Goal: Task Accomplishment & Management: Manage account settings

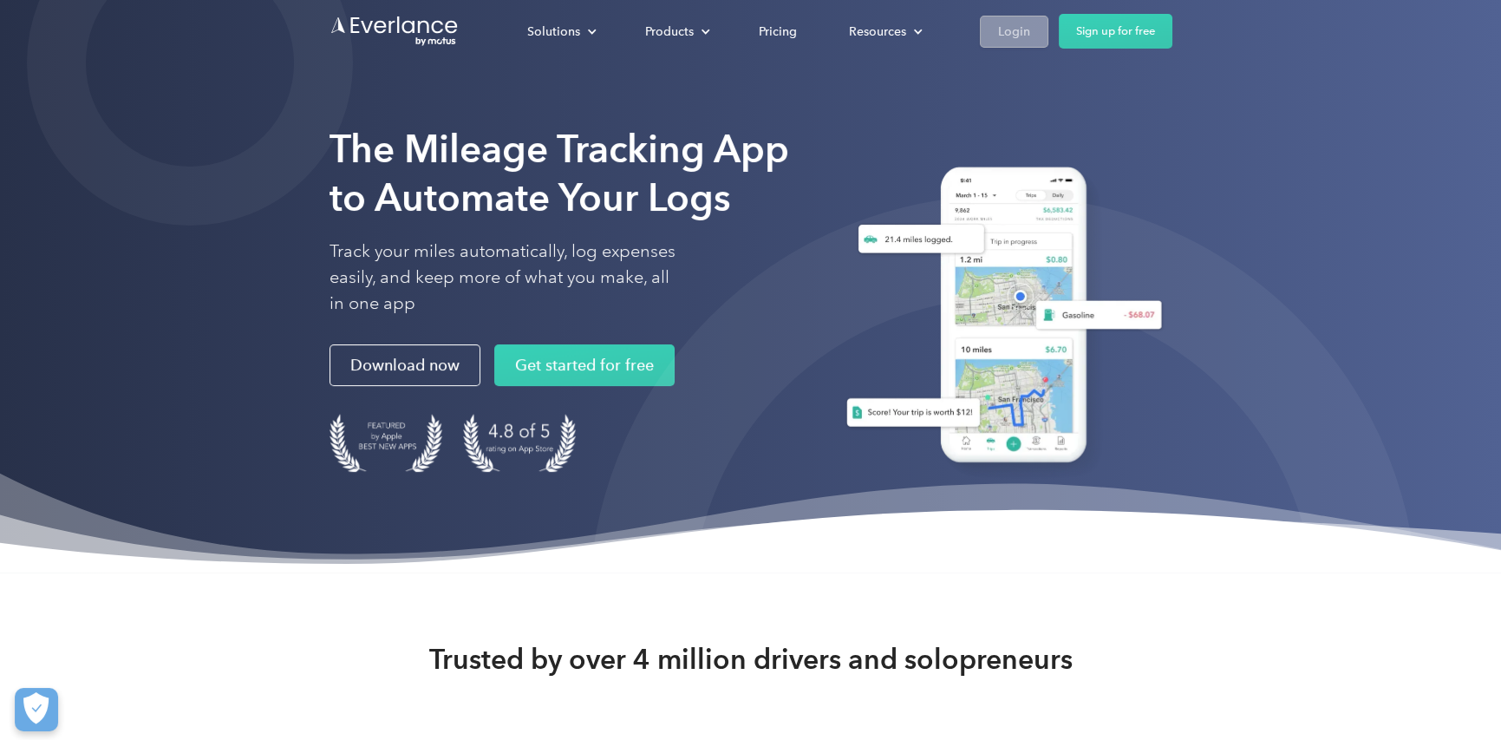
click at [1016, 31] on div "Login" at bounding box center [1014, 32] width 32 height 22
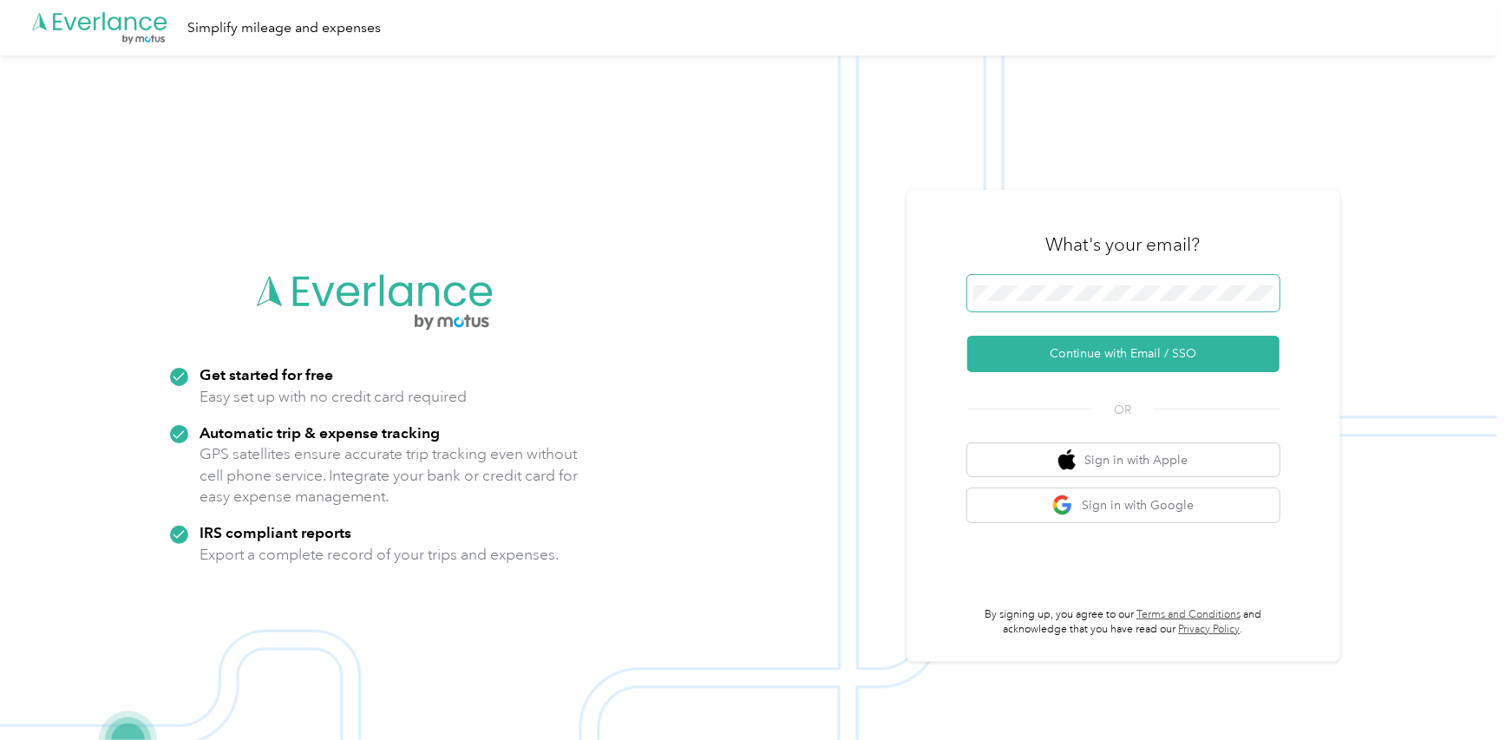
click at [1110, 304] on span at bounding box center [1123, 293] width 312 height 36
click at [1091, 357] on button "Continue with Email / SSO" at bounding box center [1123, 354] width 312 height 36
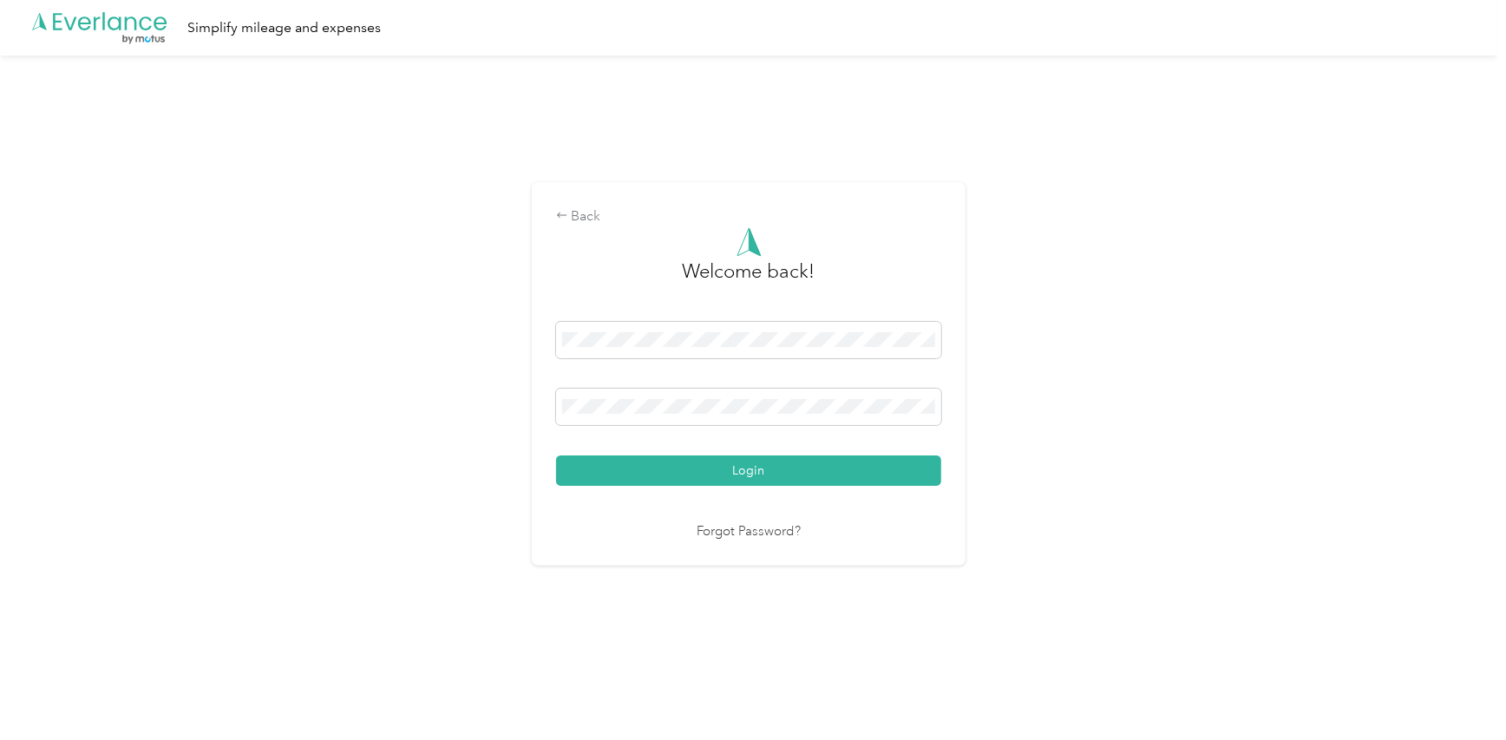
click at [556, 455] on button "Login" at bounding box center [748, 470] width 385 height 30
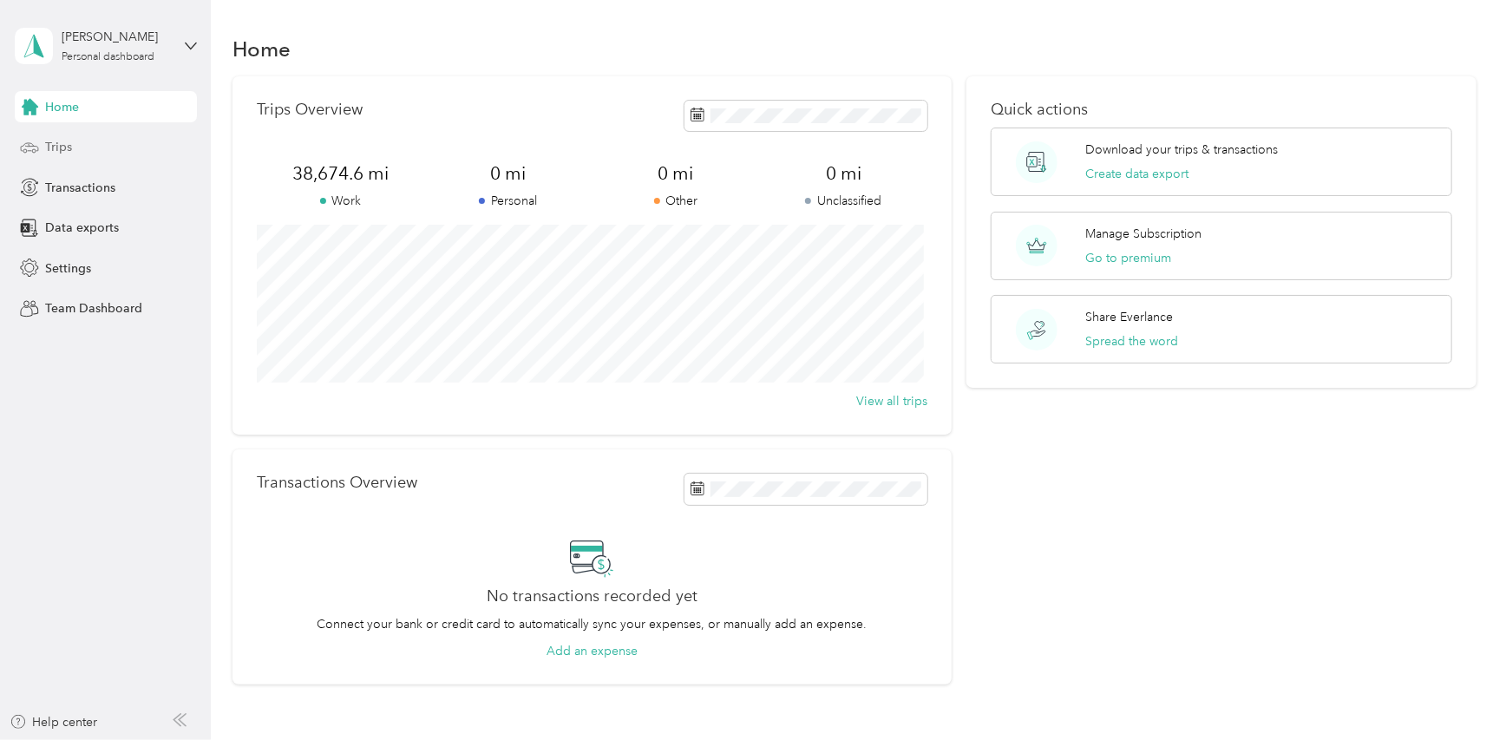
click at [61, 150] on span "Trips" at bounding box center [58, 147] width 27 height 18
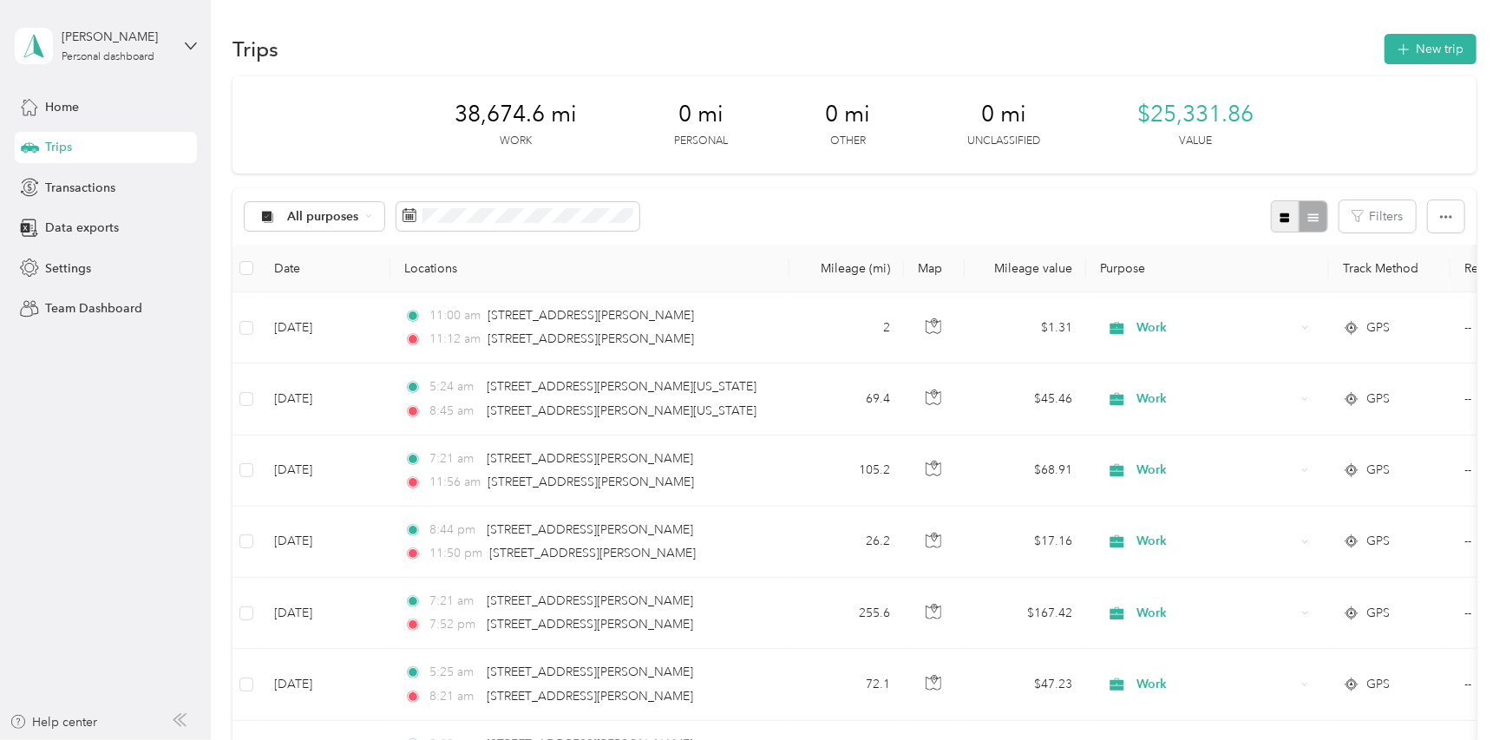
click at [1280, 220] on icon "button" at bounding box center [1285, 217] width 10 height 10
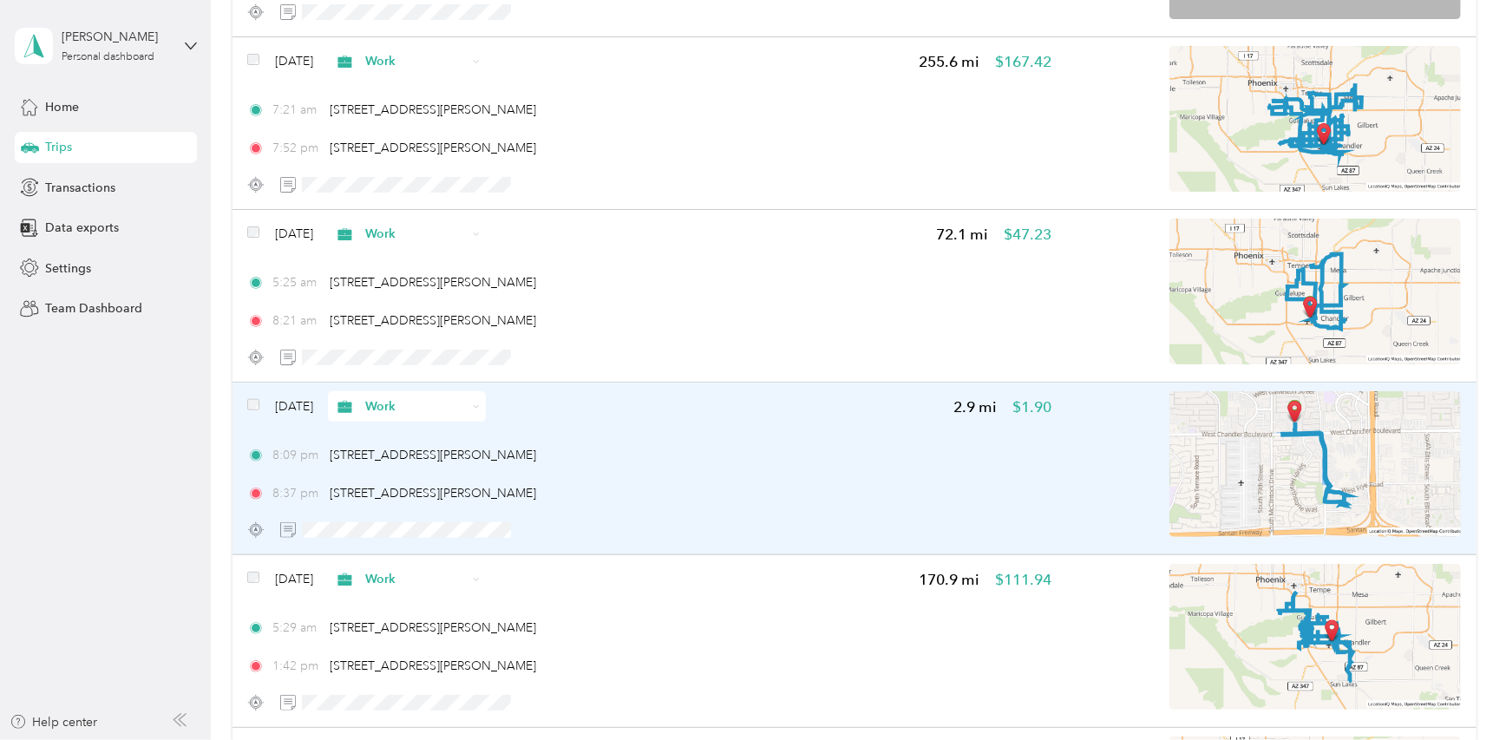
scroll to position [867, 0]
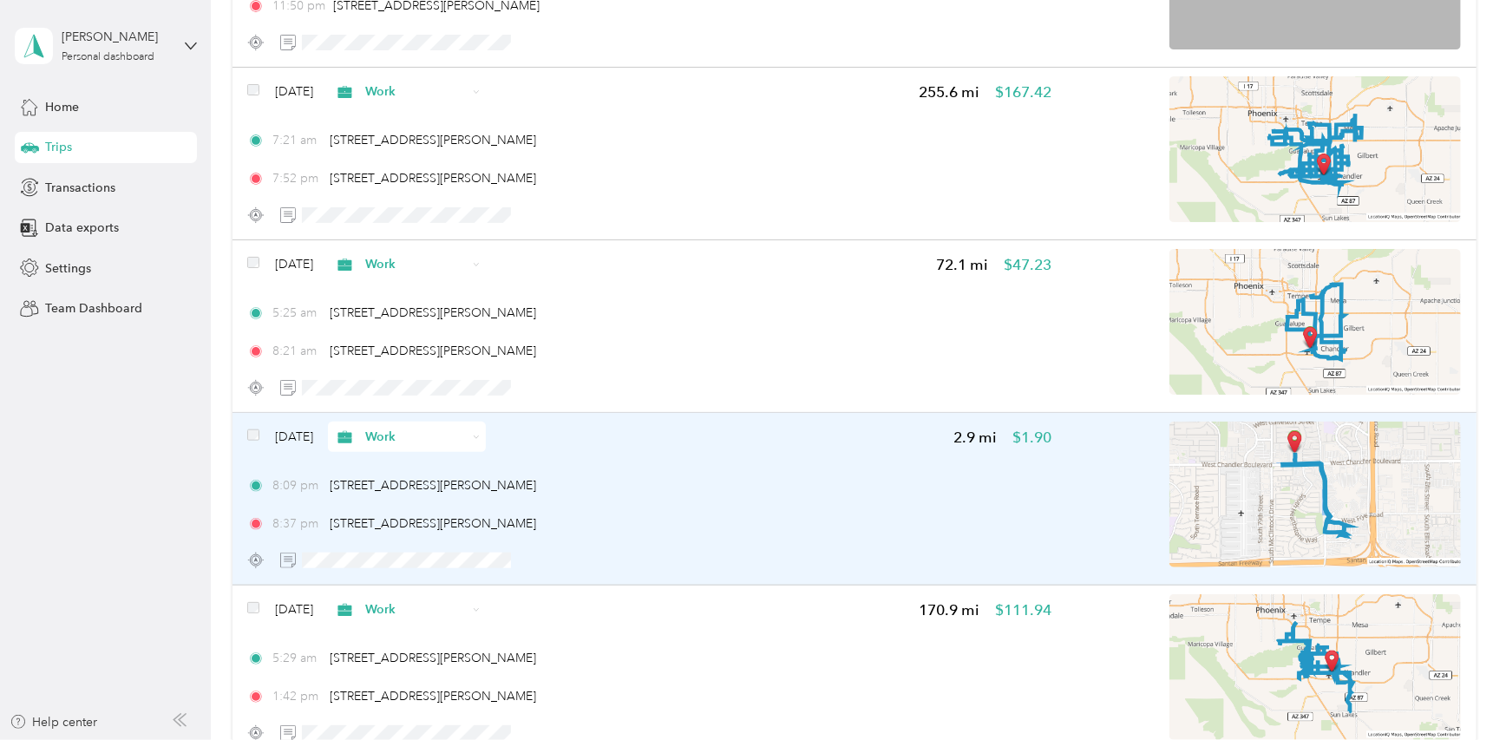
click at [1287, 457] on img at bounding box center [1314, 494] width 291 height 146
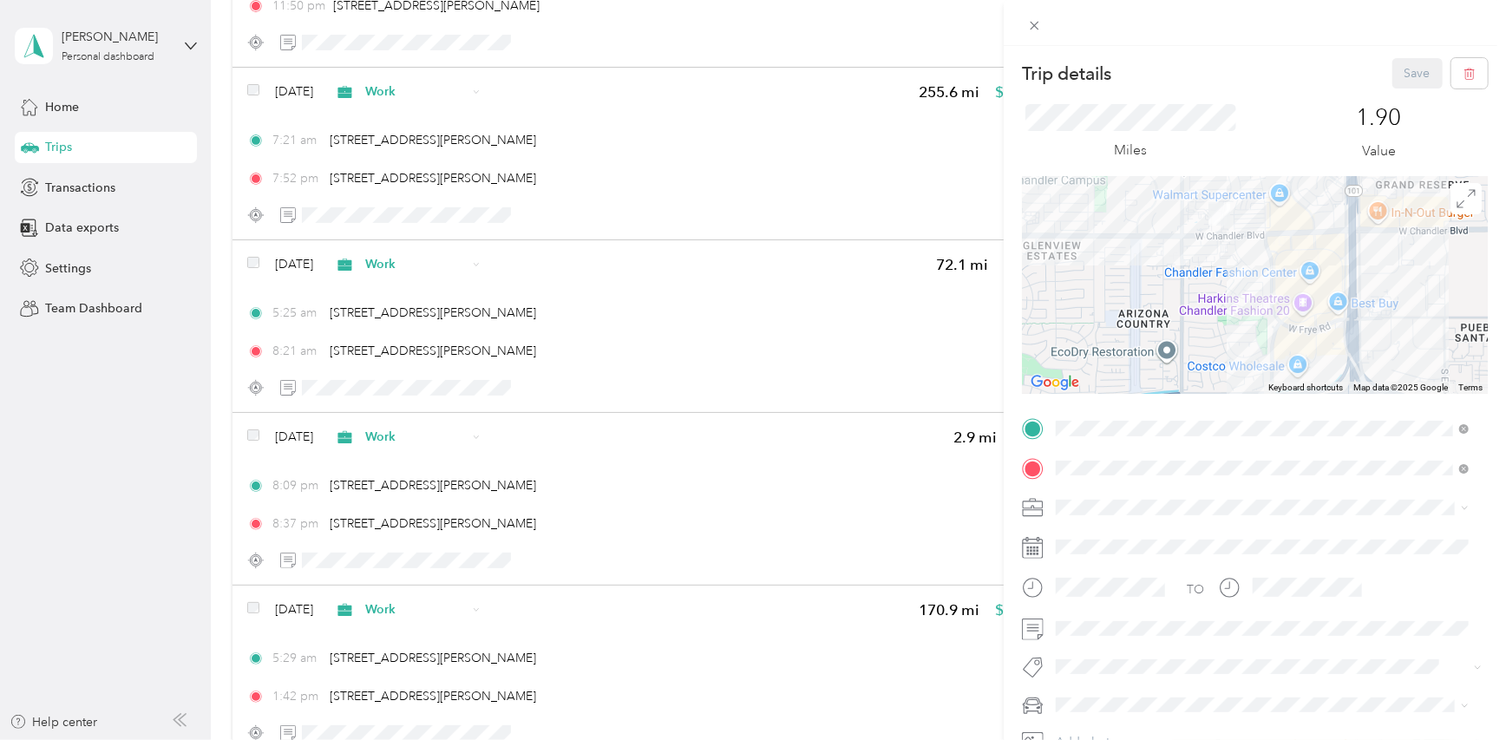
click at [1229, 272] on div at bounding box center [1255, 285] width 466 height 217
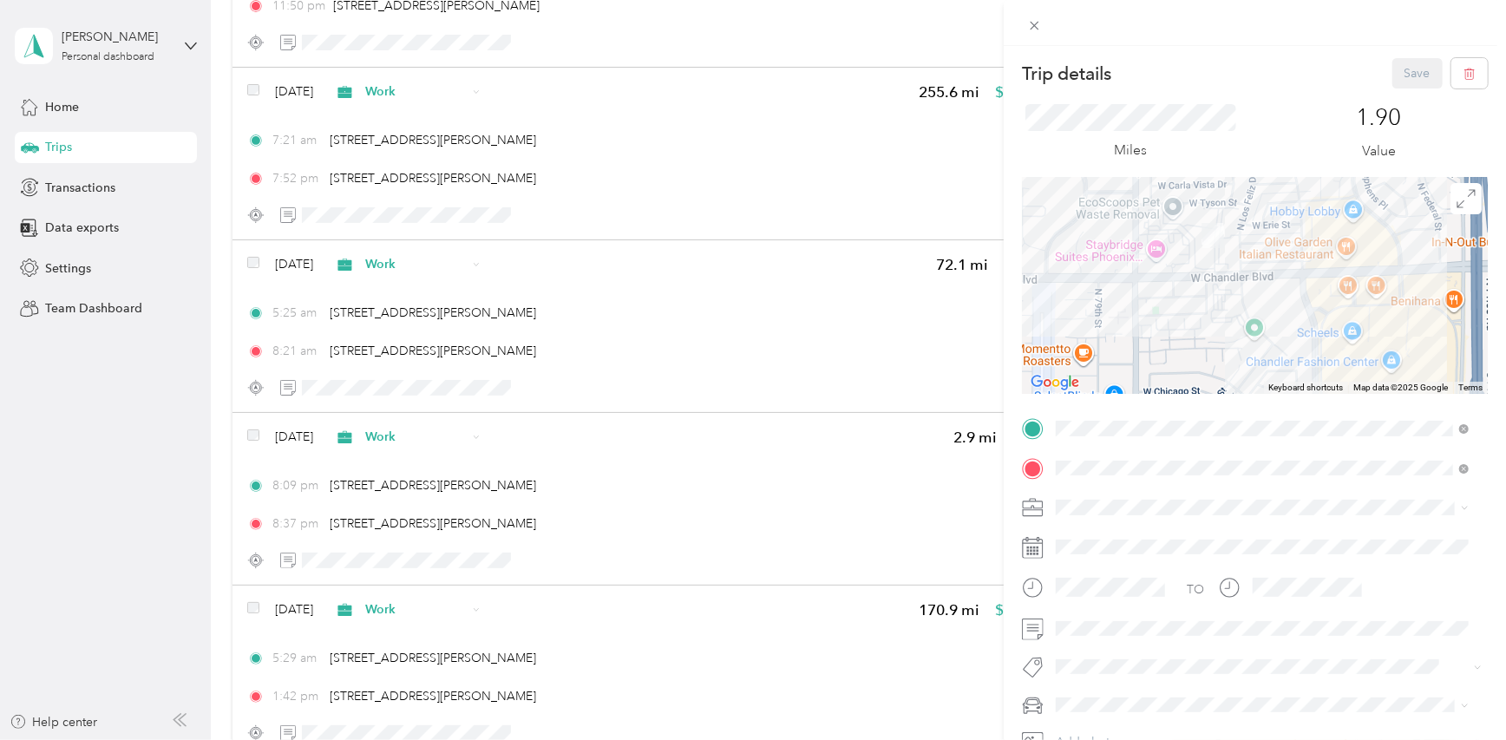
drag, startPoint x: 1205, startPoint y: 236, endPoint x: 1212, endPoint y: 319, distance: 83.5
click at [1212, 319] on div at bounding box center [1255, 285] width 466 height 217
click at [1208, 296] on div at bounding box center [1255, 285] width 466 height 217
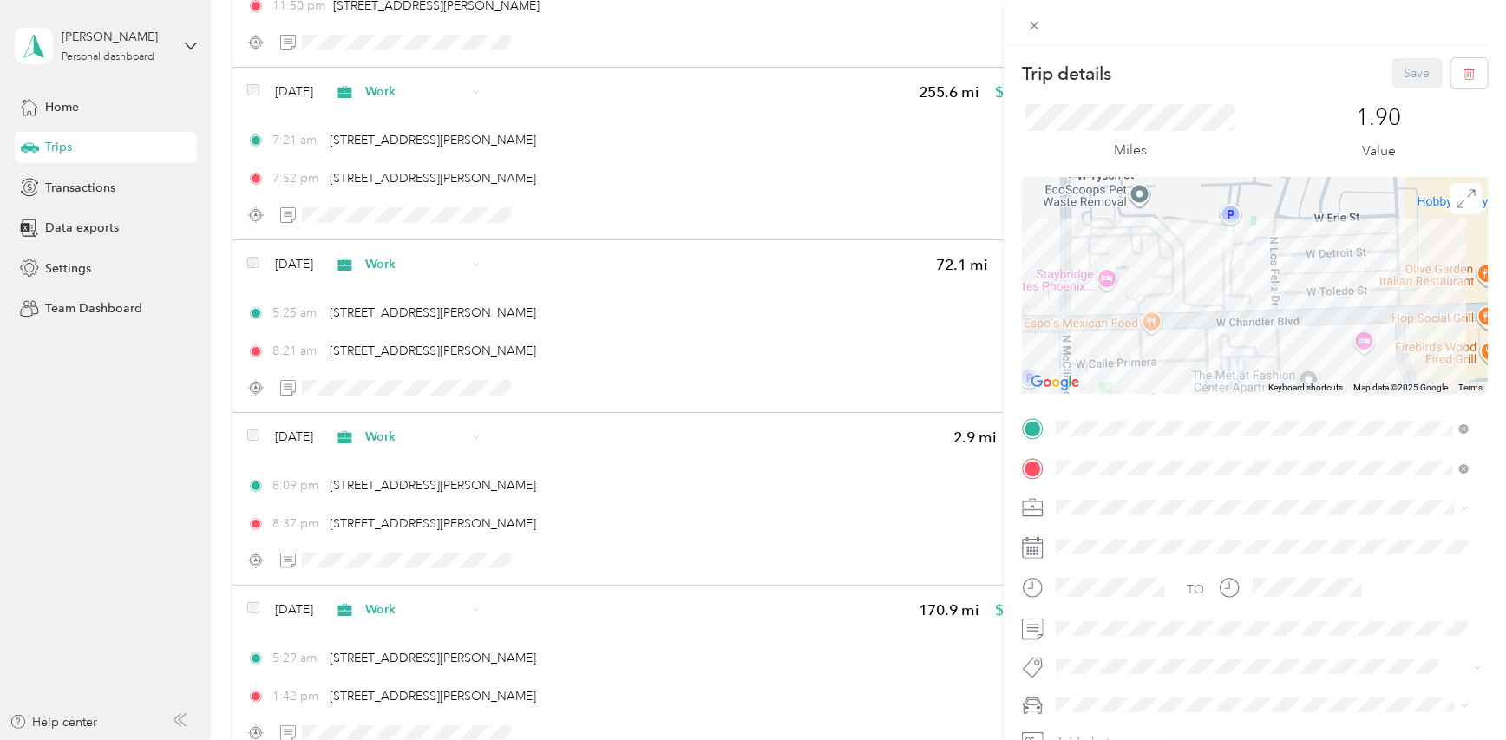
drag, startPoint x: 1207, startPoint y: 297, endPoint x: 1217, endPoint y: 383, distance: 87.2
click at [1217, 382] on div at bounding box center [1255, 285] width 466 height 217
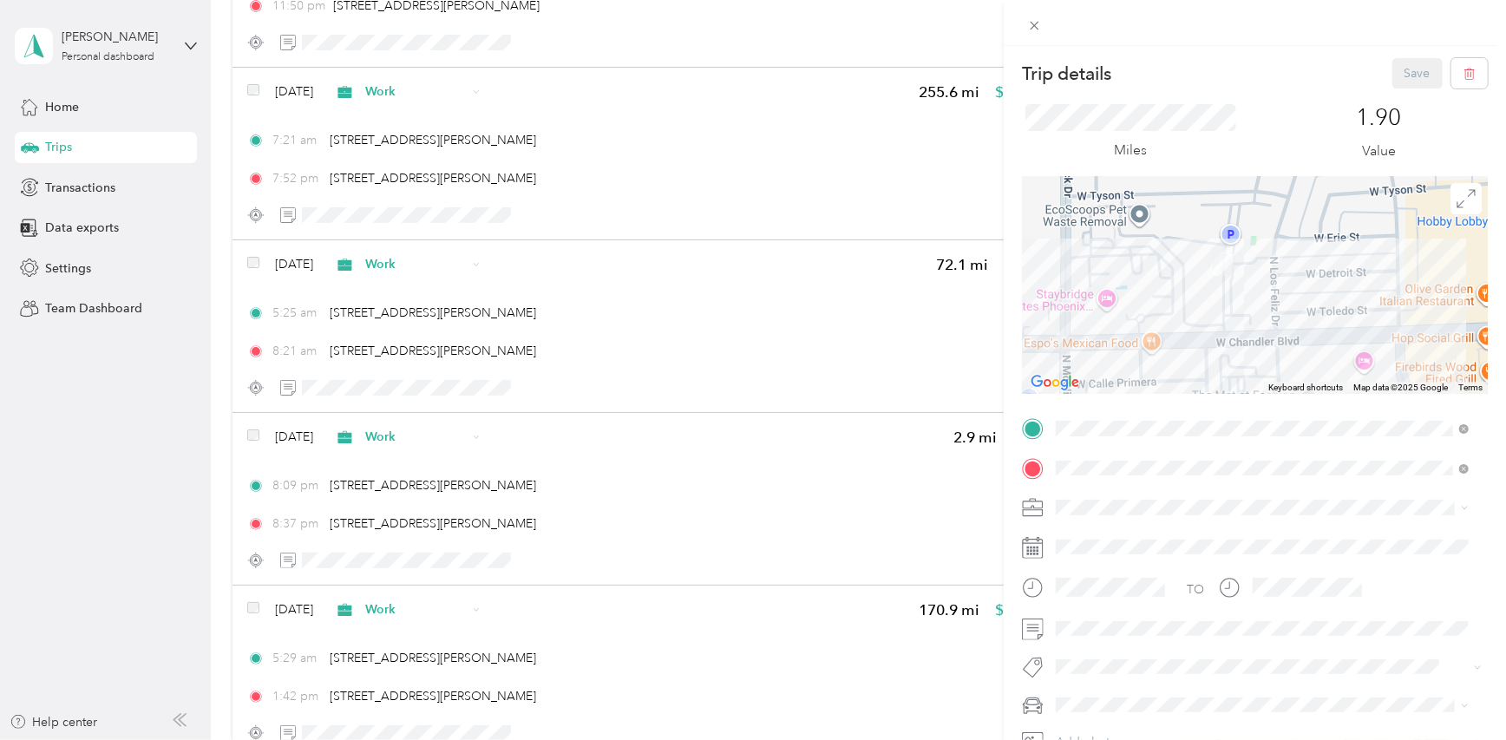
click at [1244, 282] on div at bounding box center [1255, 285] width 466 height 217
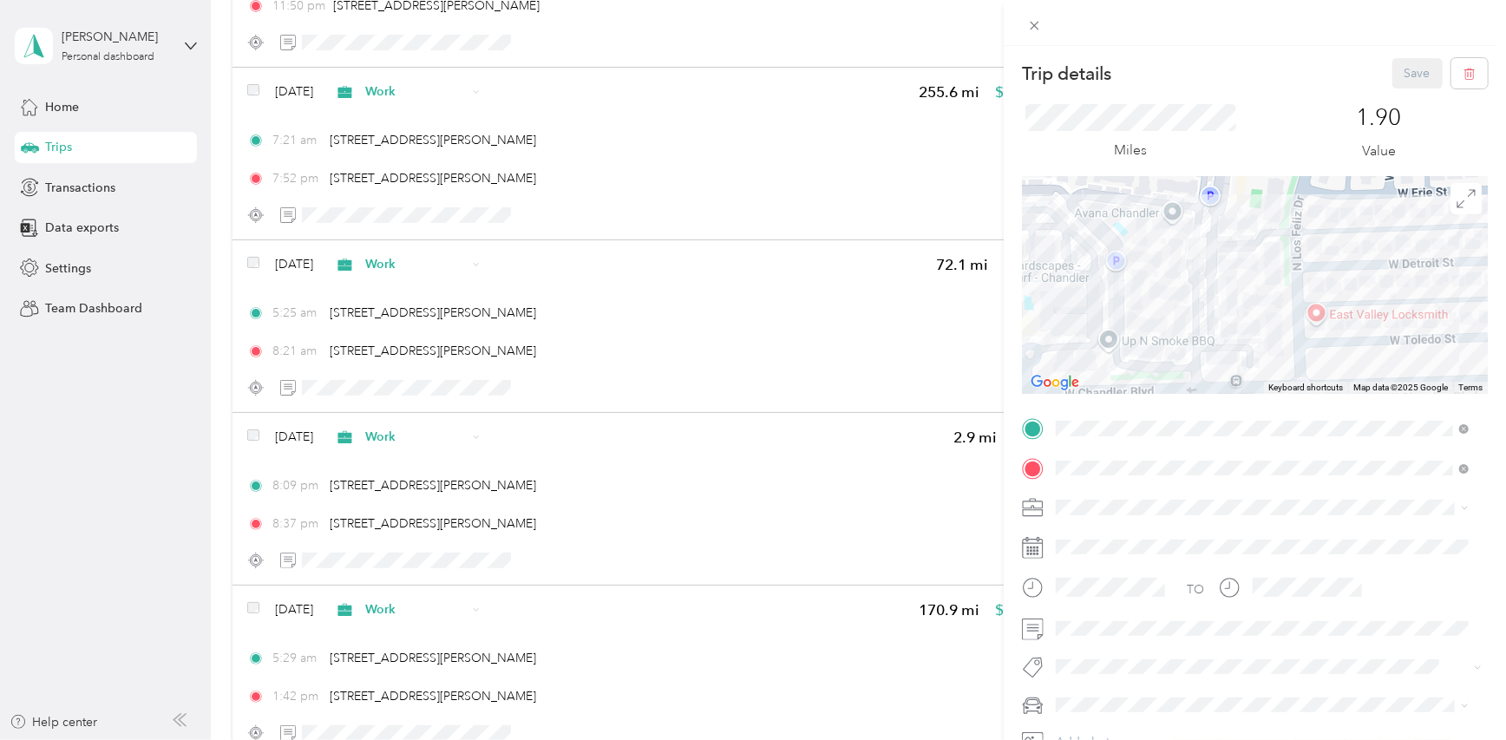
click at [1244, 282] on div at bounding box center [1255, 285] width 466 height 217
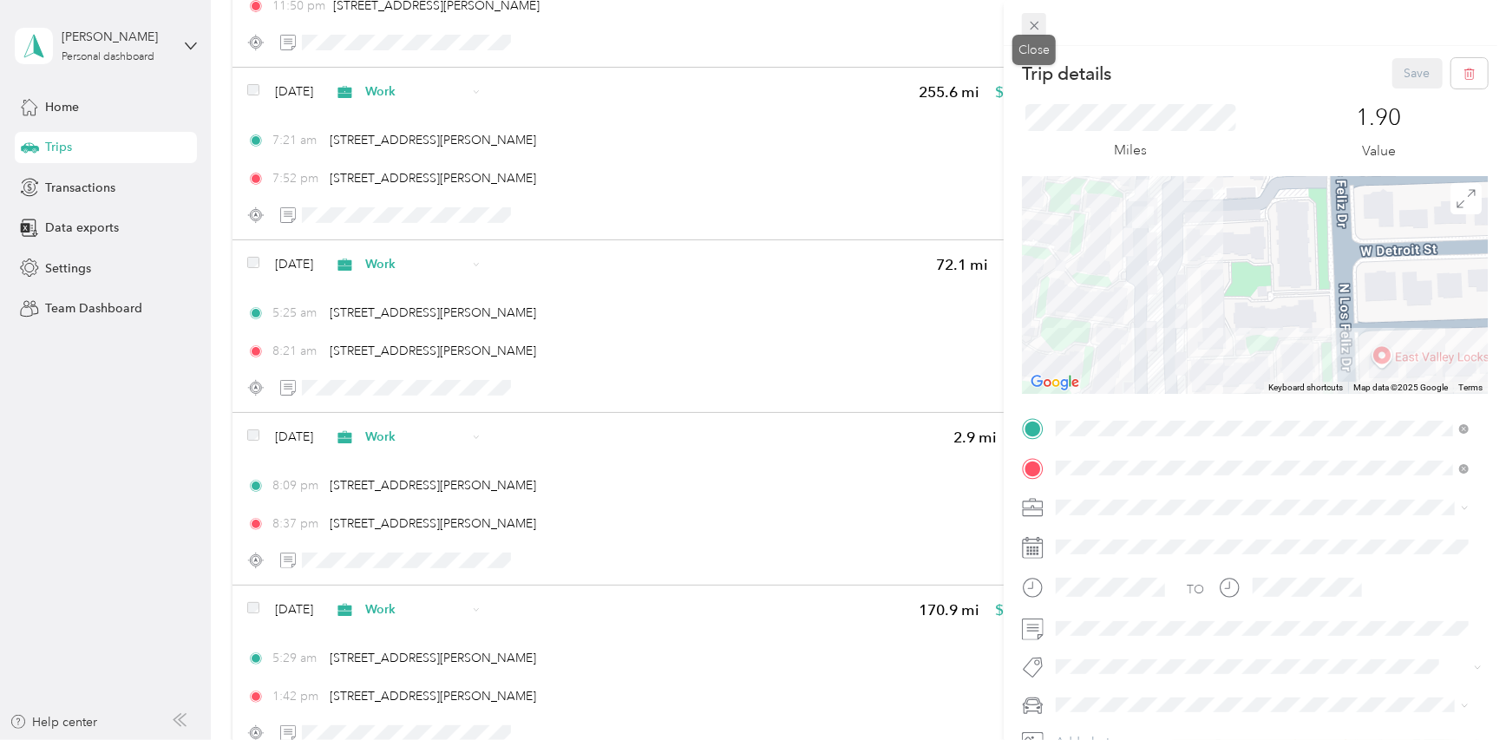
click at [1032, 26] on icon at bounding box center [1034, 25] width 15 height 15
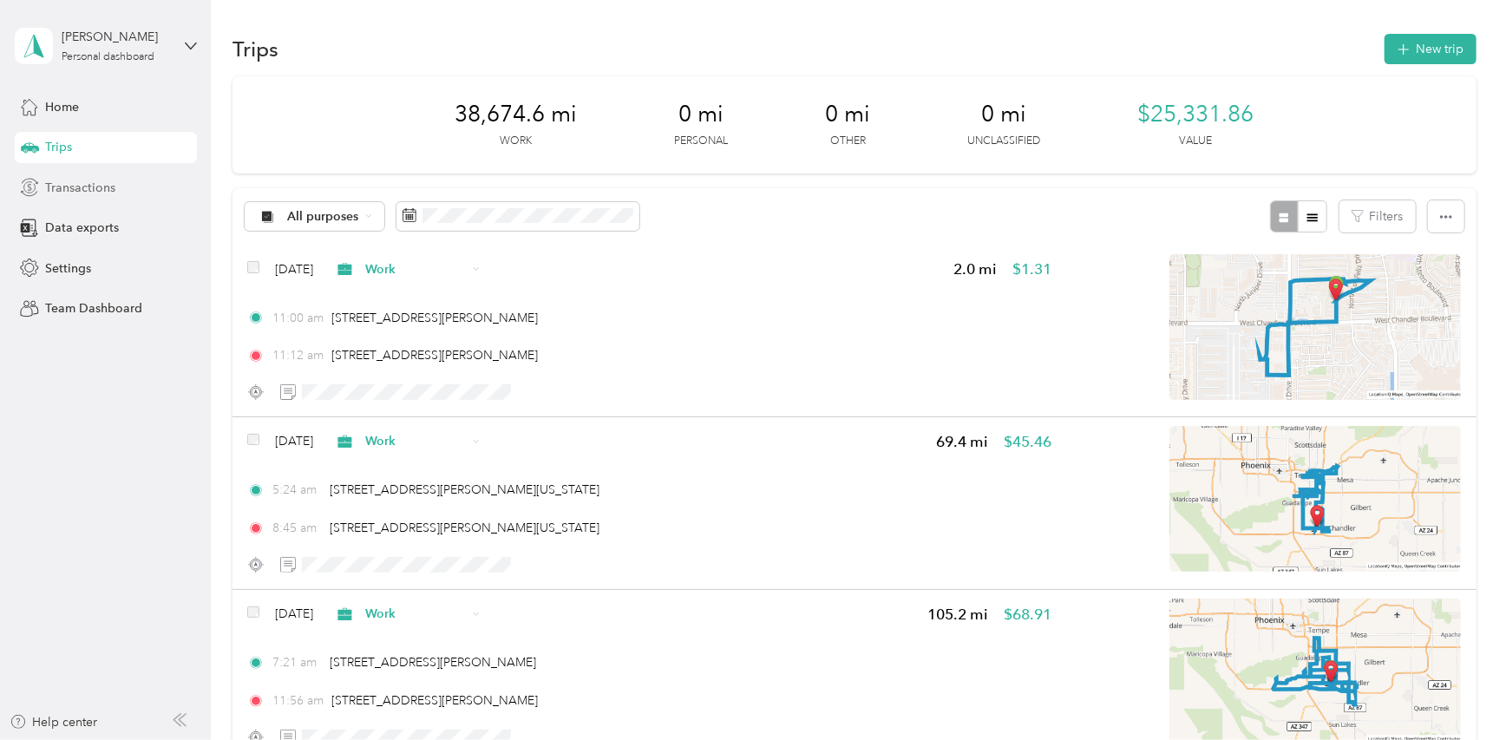
click at [72, 190] on span "Transactions" at bounding box center [80, 188] width 70 height 18
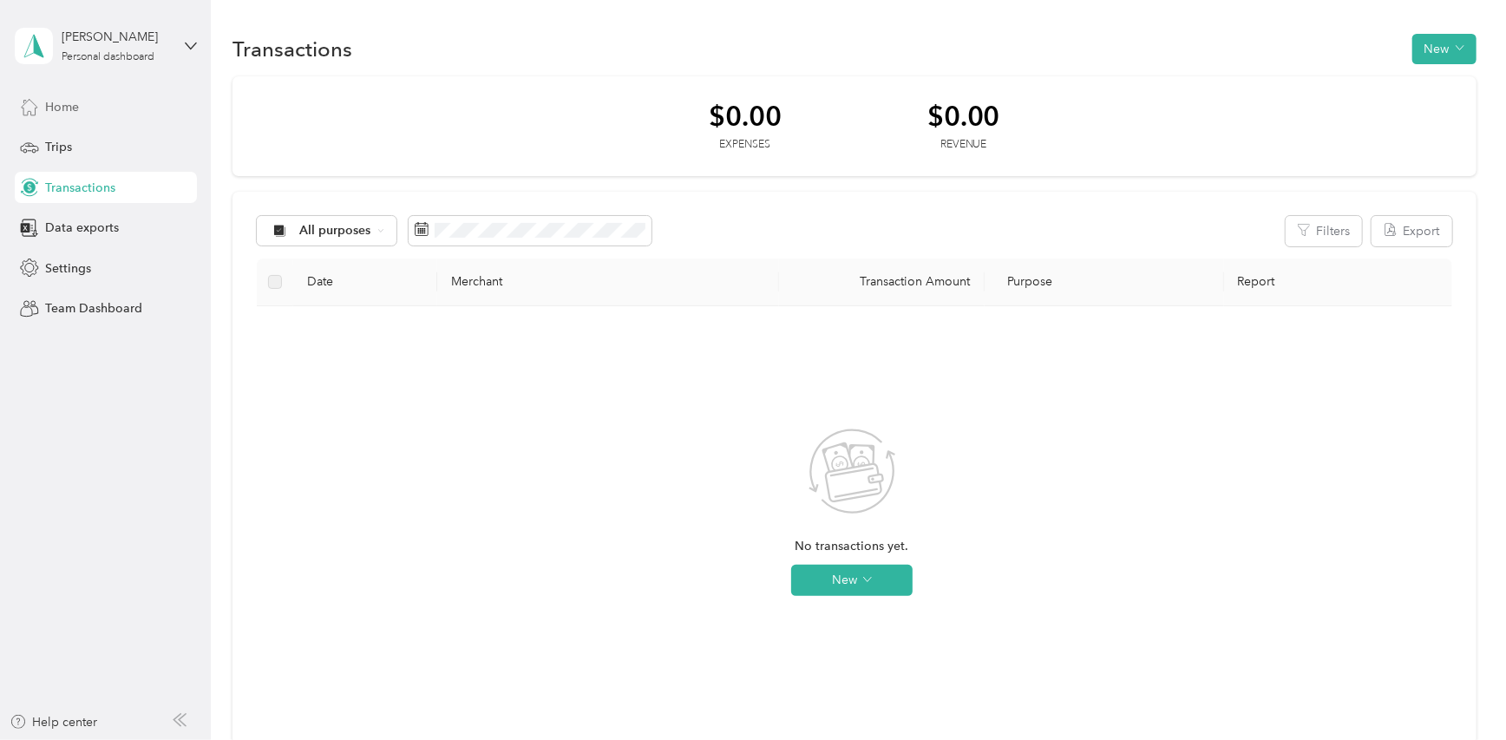
click at [61, 111] on span "Home" at bounding box center [62, 107] width 34 height 18
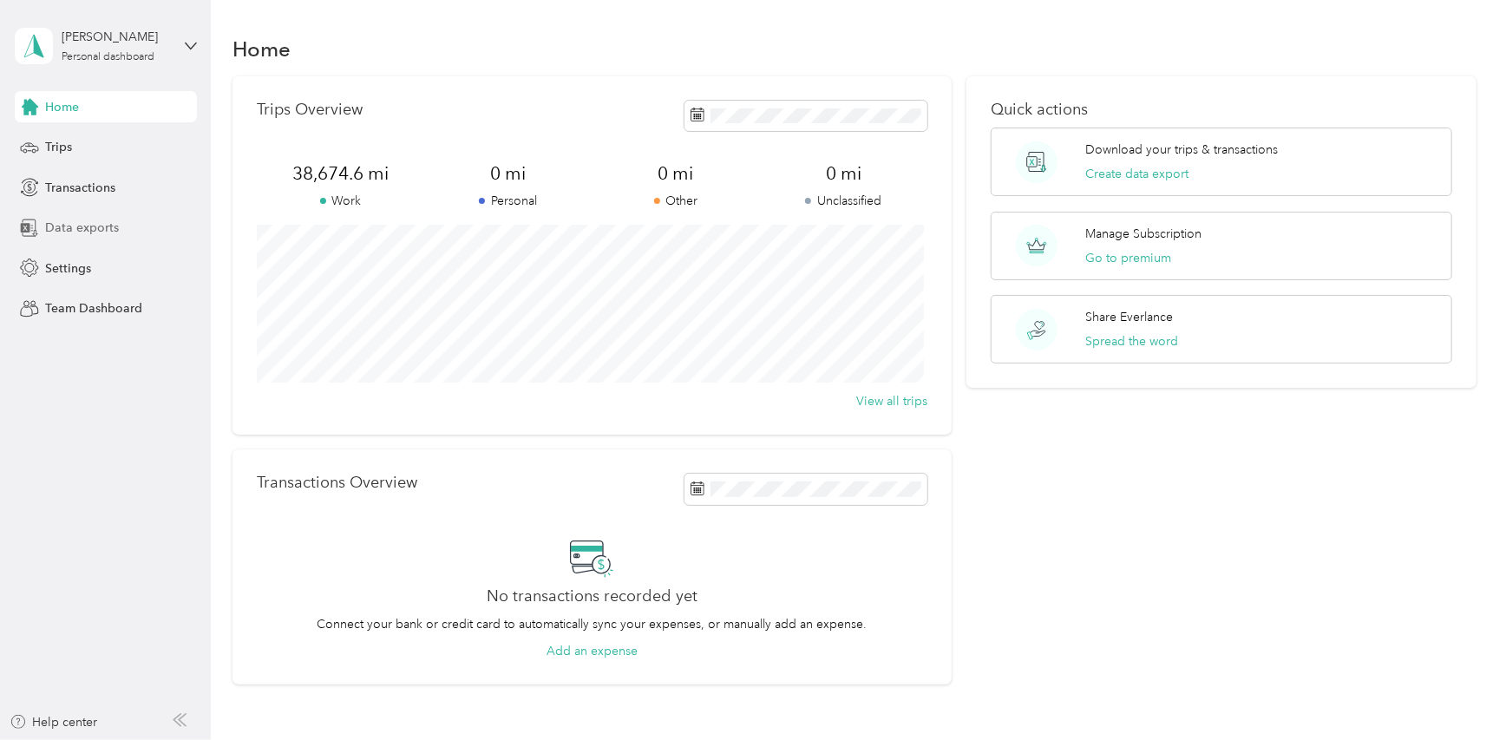
click at [87, 226] on span "Data exports" at bounding box center [82, 228] width 74 height 18
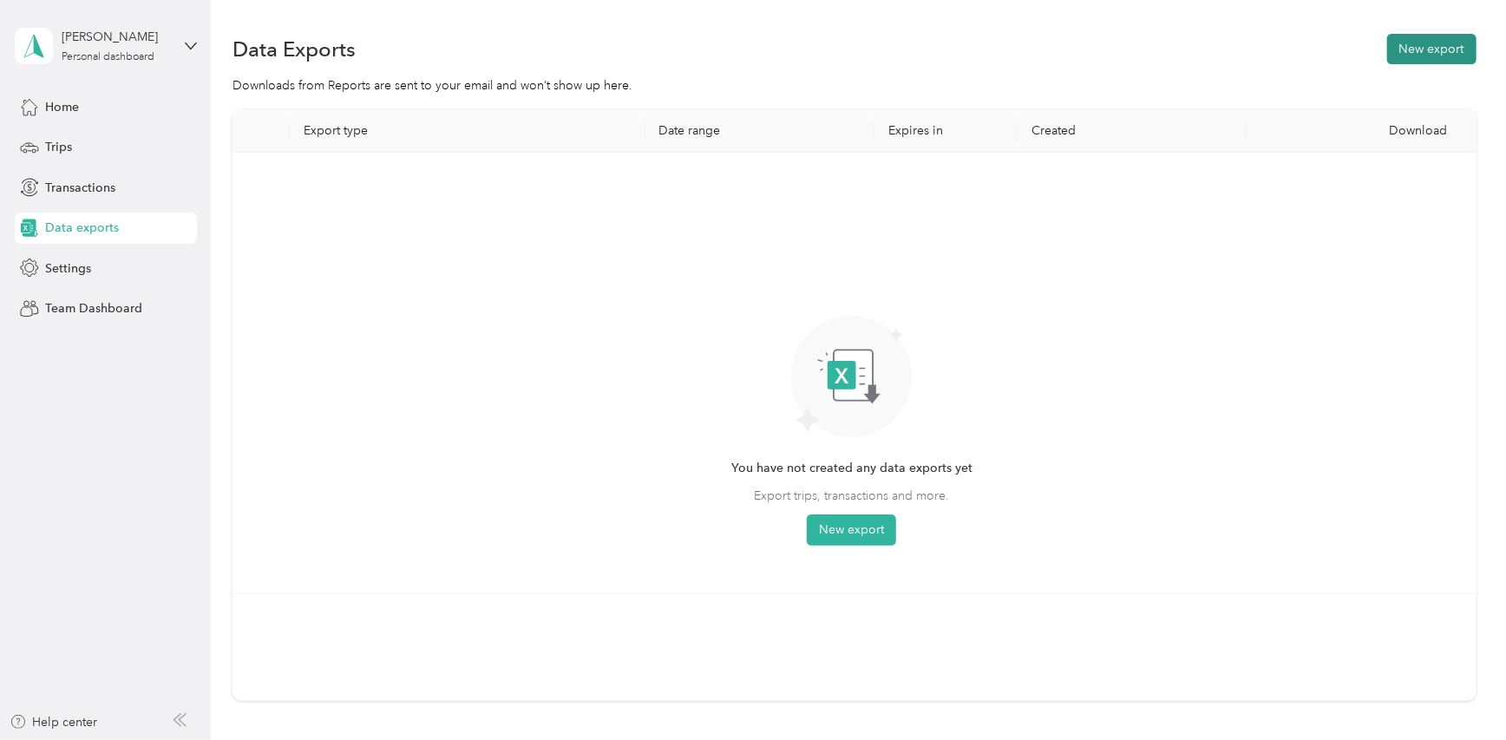
click at [1447, 50] on button "New export" at bounding box center [1431, 49] width 89 height 30
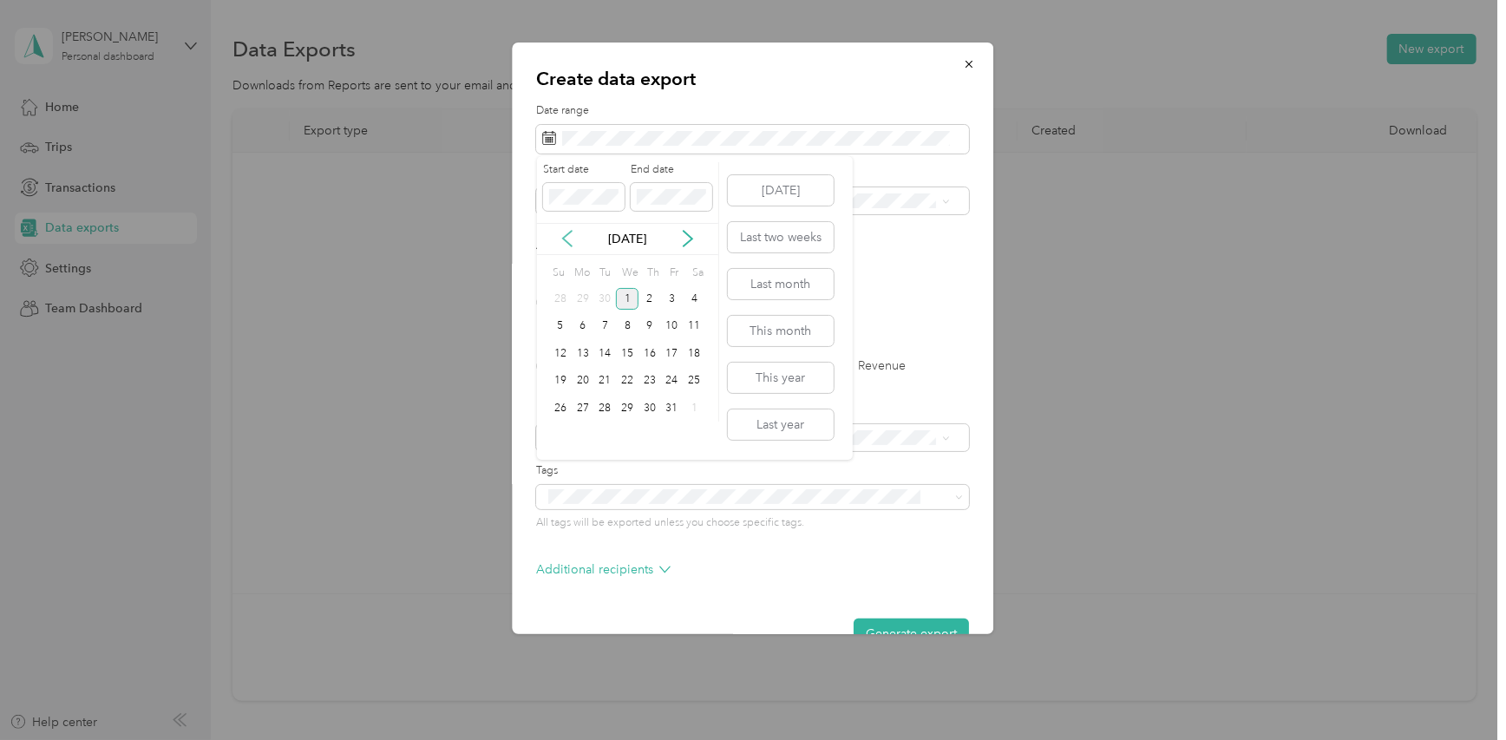
click at [565, 244] on icon at bounding box center [566, 238] width 17 height 17
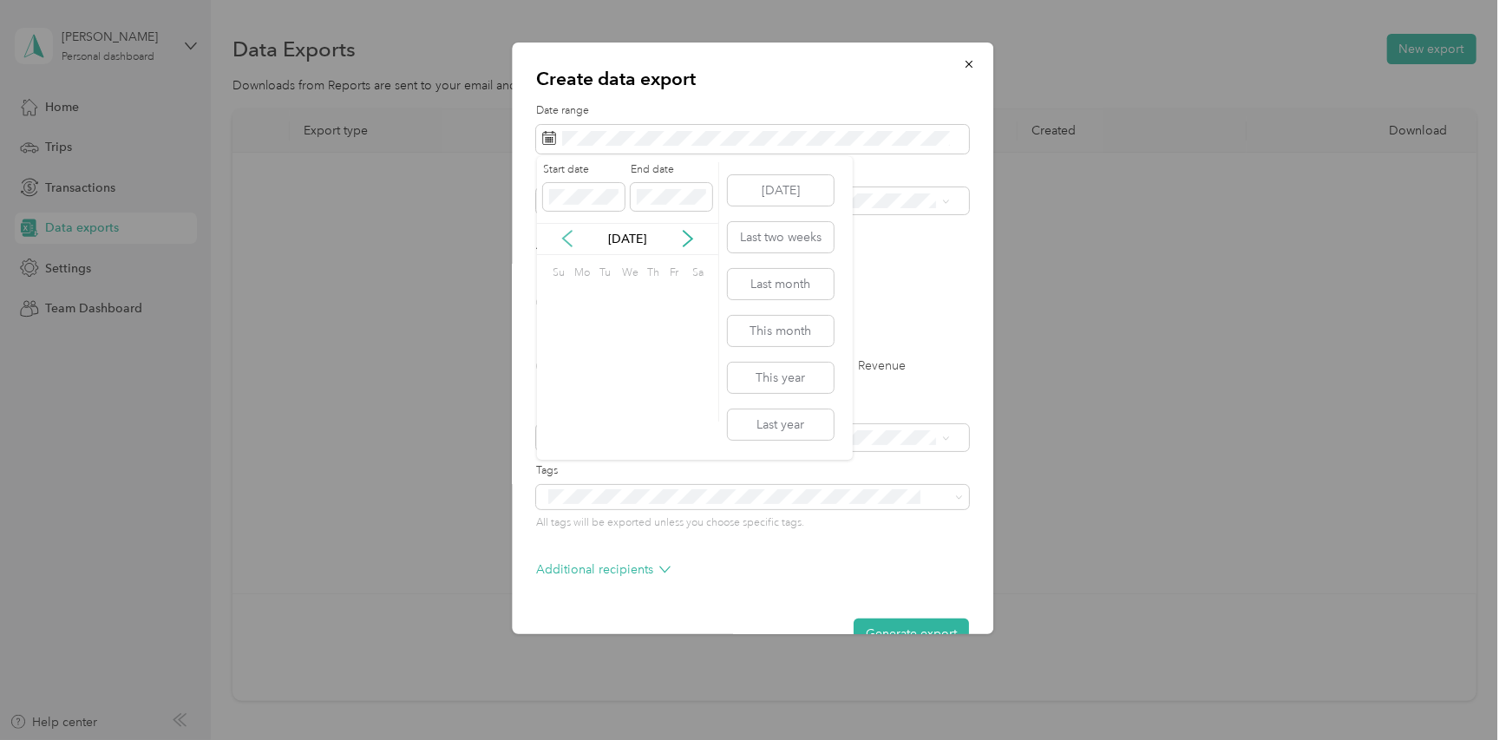
click at [565, 244] on icon at bounding box center [566, 238] width 17 height 17
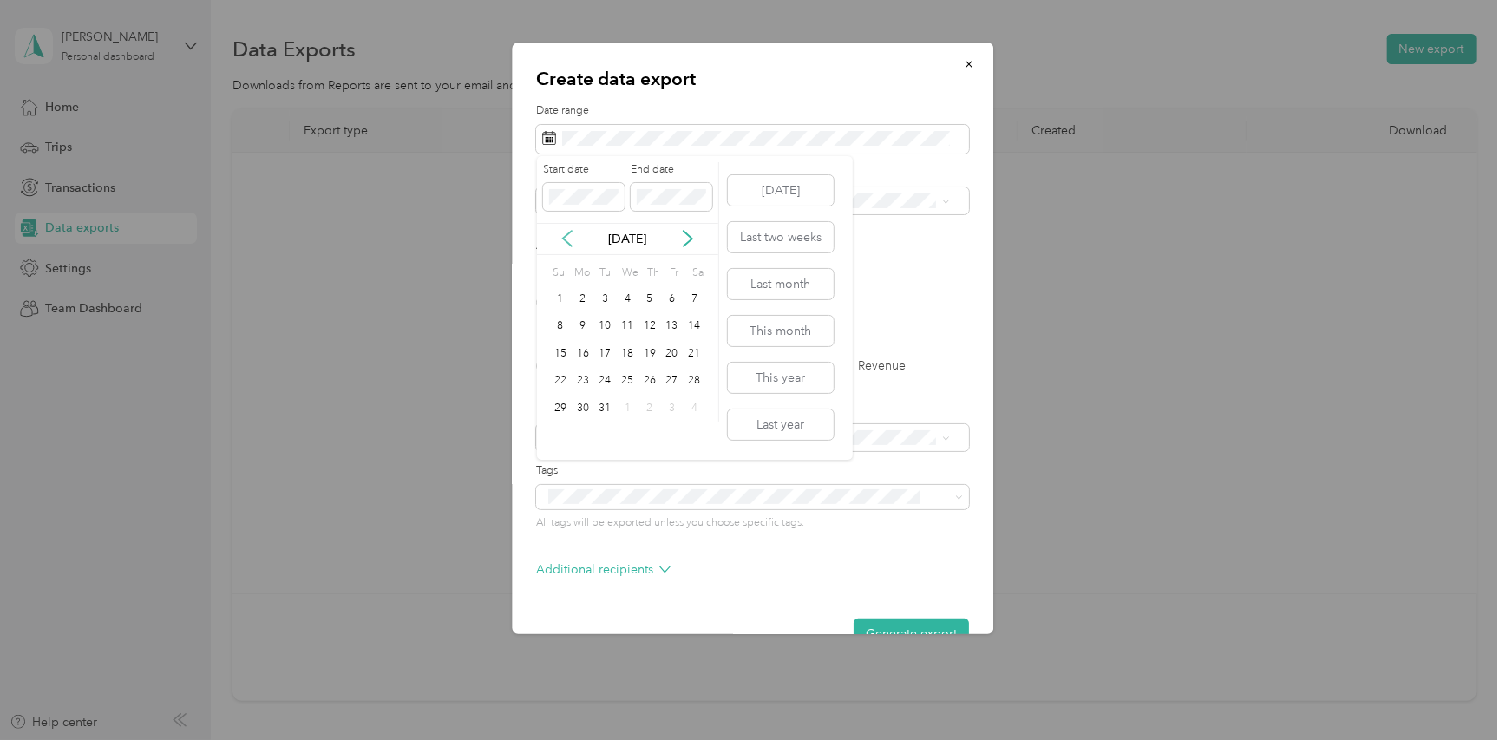
click at [565, 244] on icon at bounding box center [566, 238] width 17 height 17
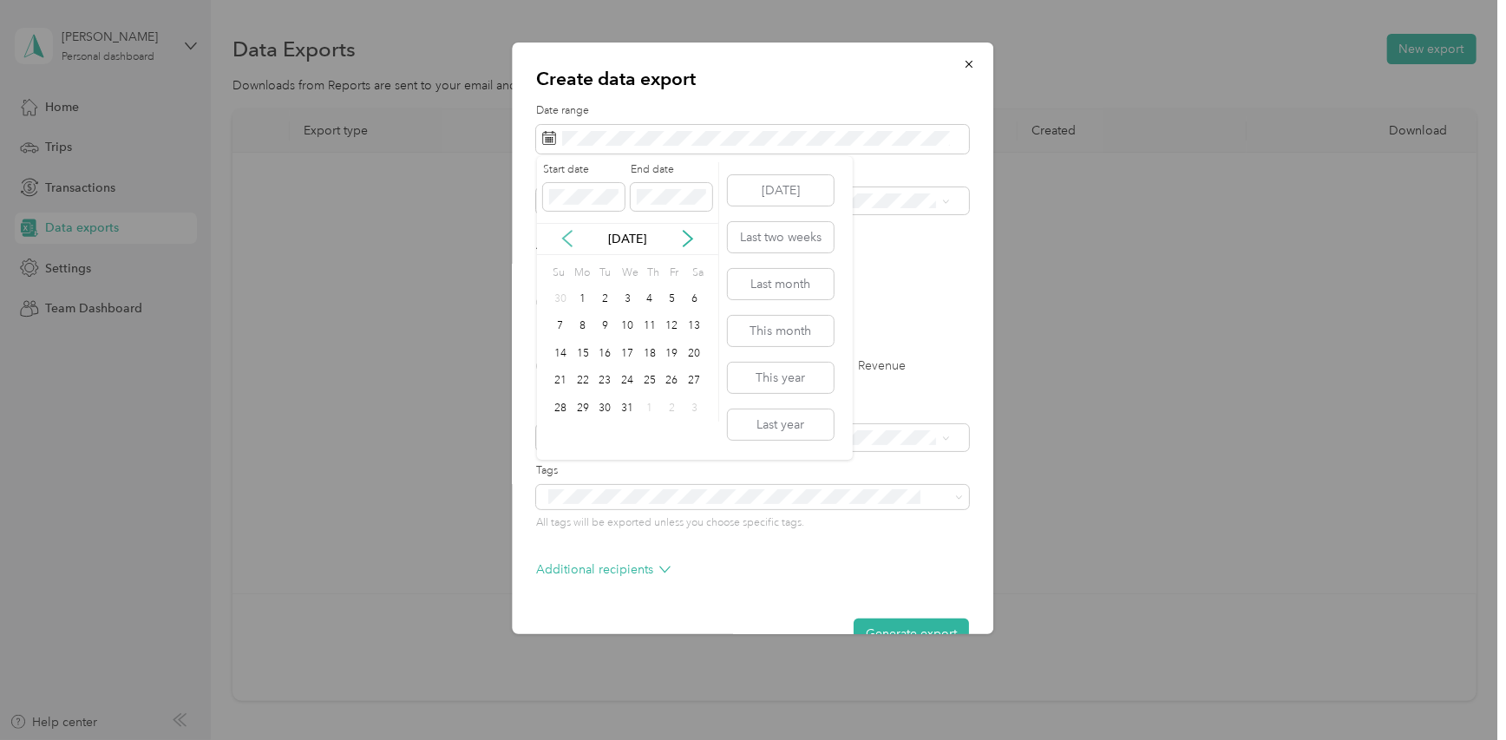
click at [565, 244] on icon at bounding box center [566, 238] width 17 height 17
click at [565, 243] on icon at bounding box center [566, 238] width 17 height 17
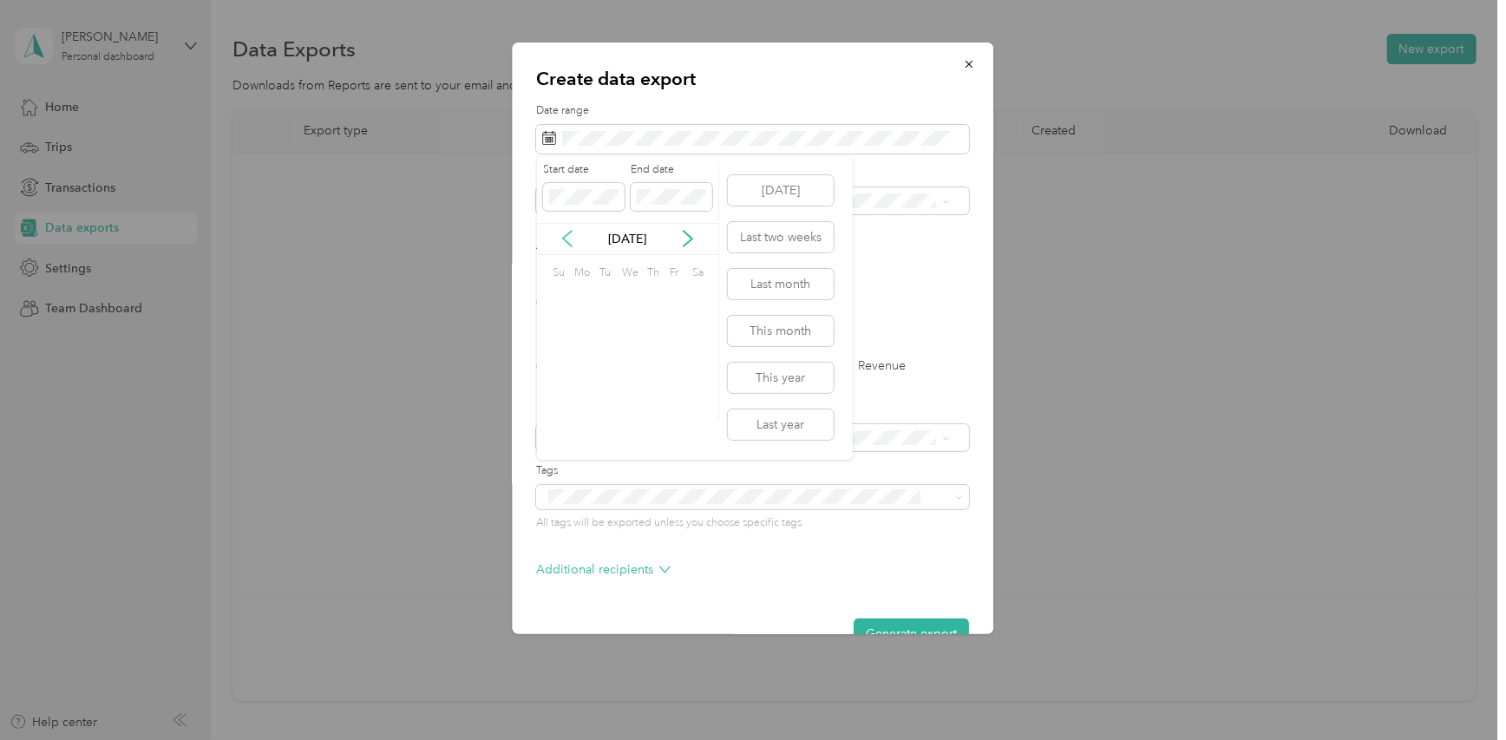
click at [565, 243] on icon at bounding box center [566, 238] width 17 height 17
click at [578, 302] on div "1" at bounding box center [583, 299] width 23 height 22
click at [688, 238] on icon at bounding box center [687, 238] width 17 height 17
click at [598, 204] on div "Start date End date" at bounding box center [627, 192] width 181 height 61
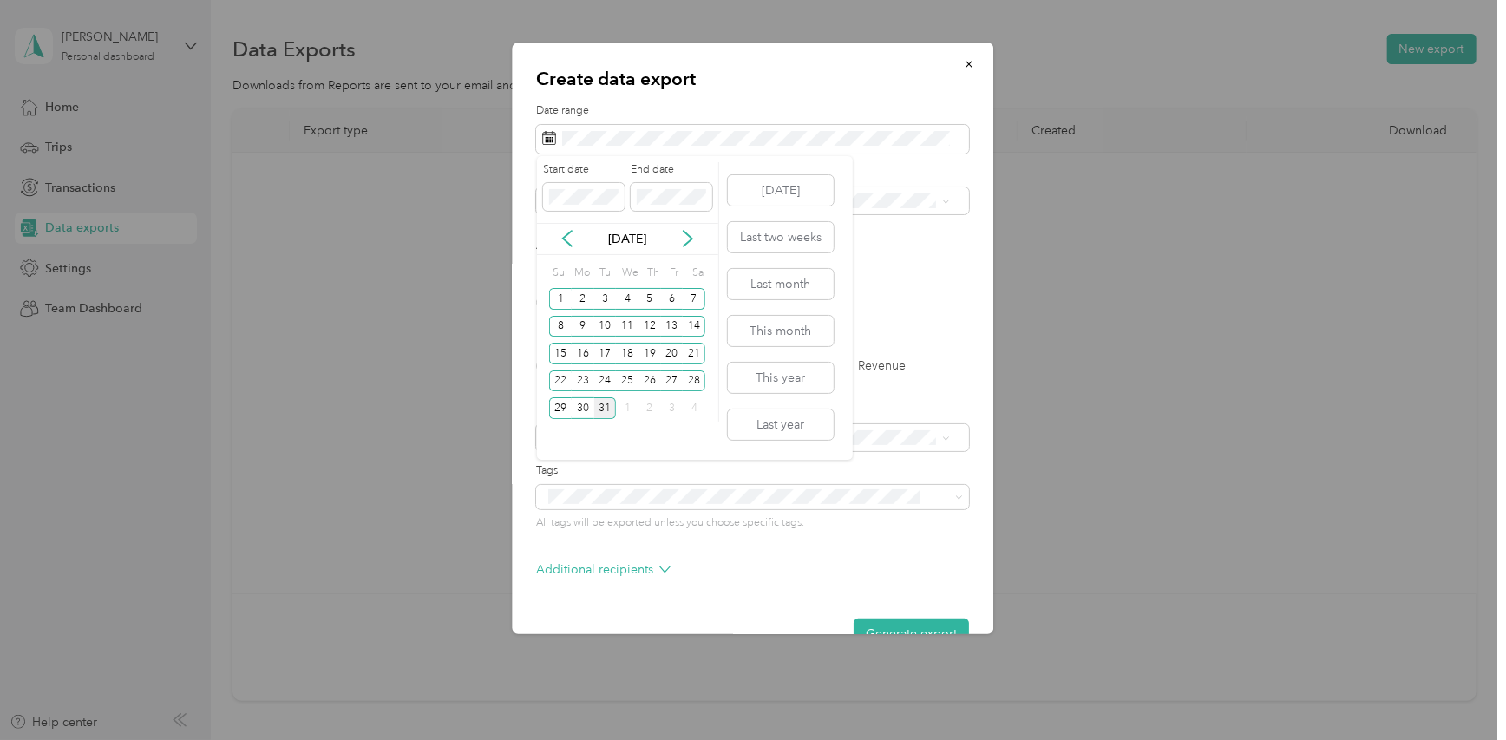
click at [601, 413] on div "31" at bounding box center [605, 408] width 23 height 22
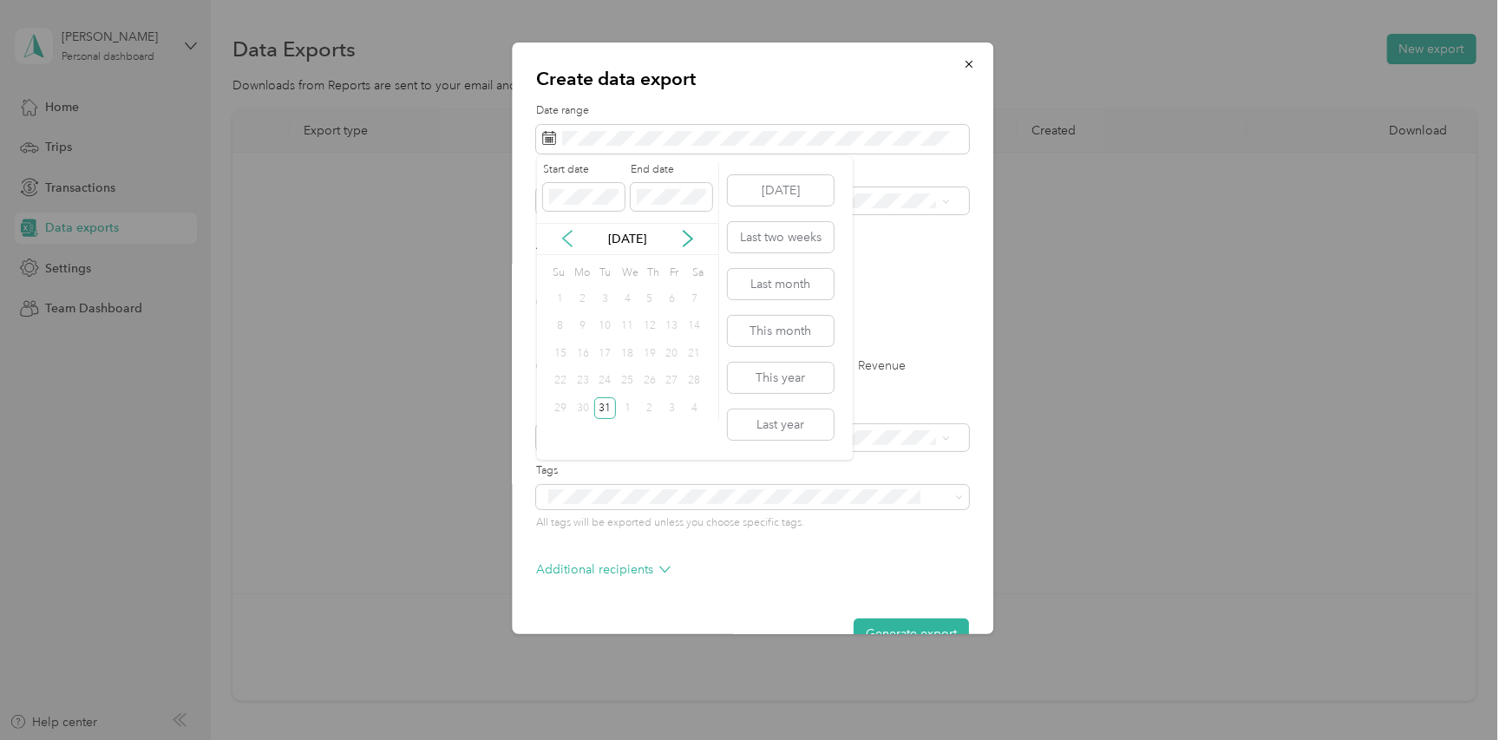
click at [567, 241] on icon at bounding box center [566, 238] width 17 height 17
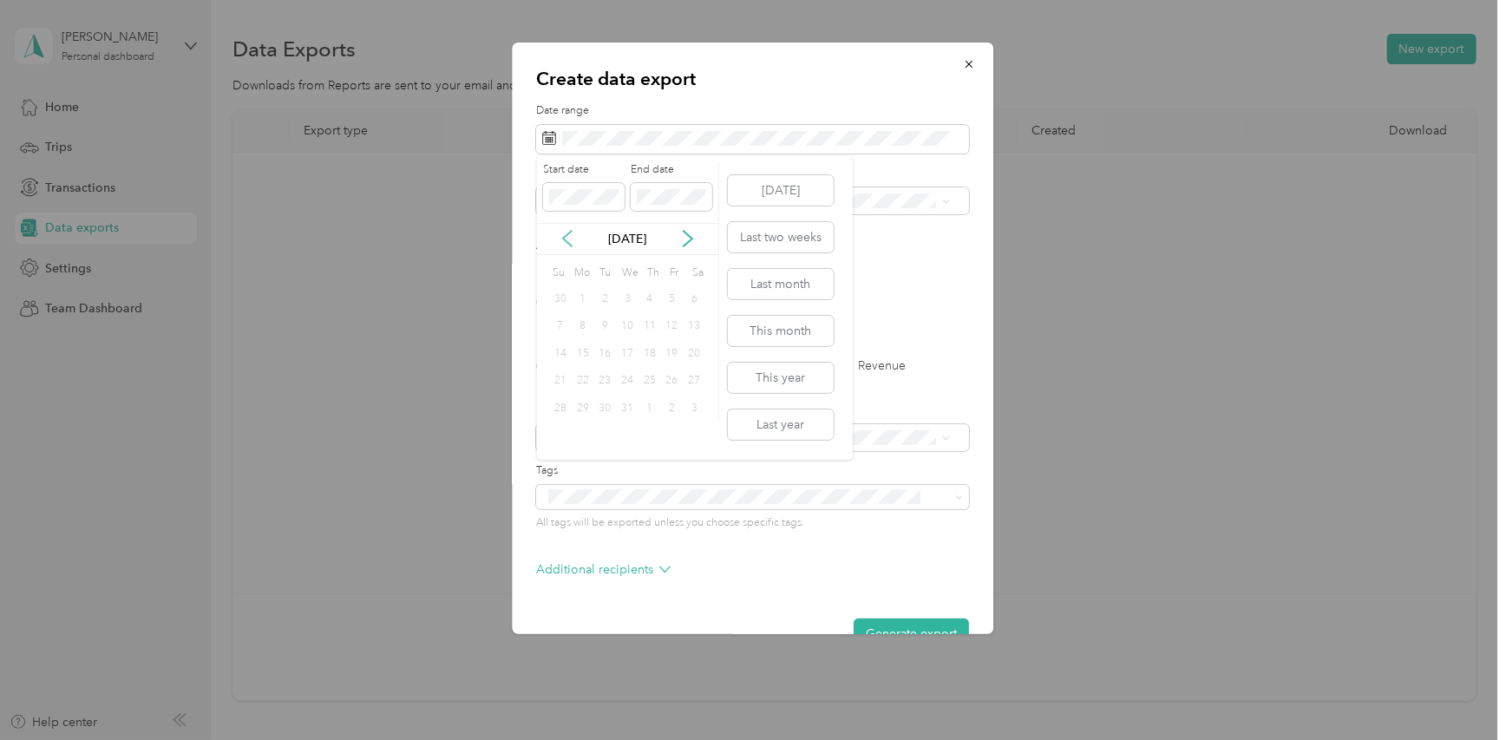
click at [567, 241] on icon at bounding box center [566, 238] width 17 height 17
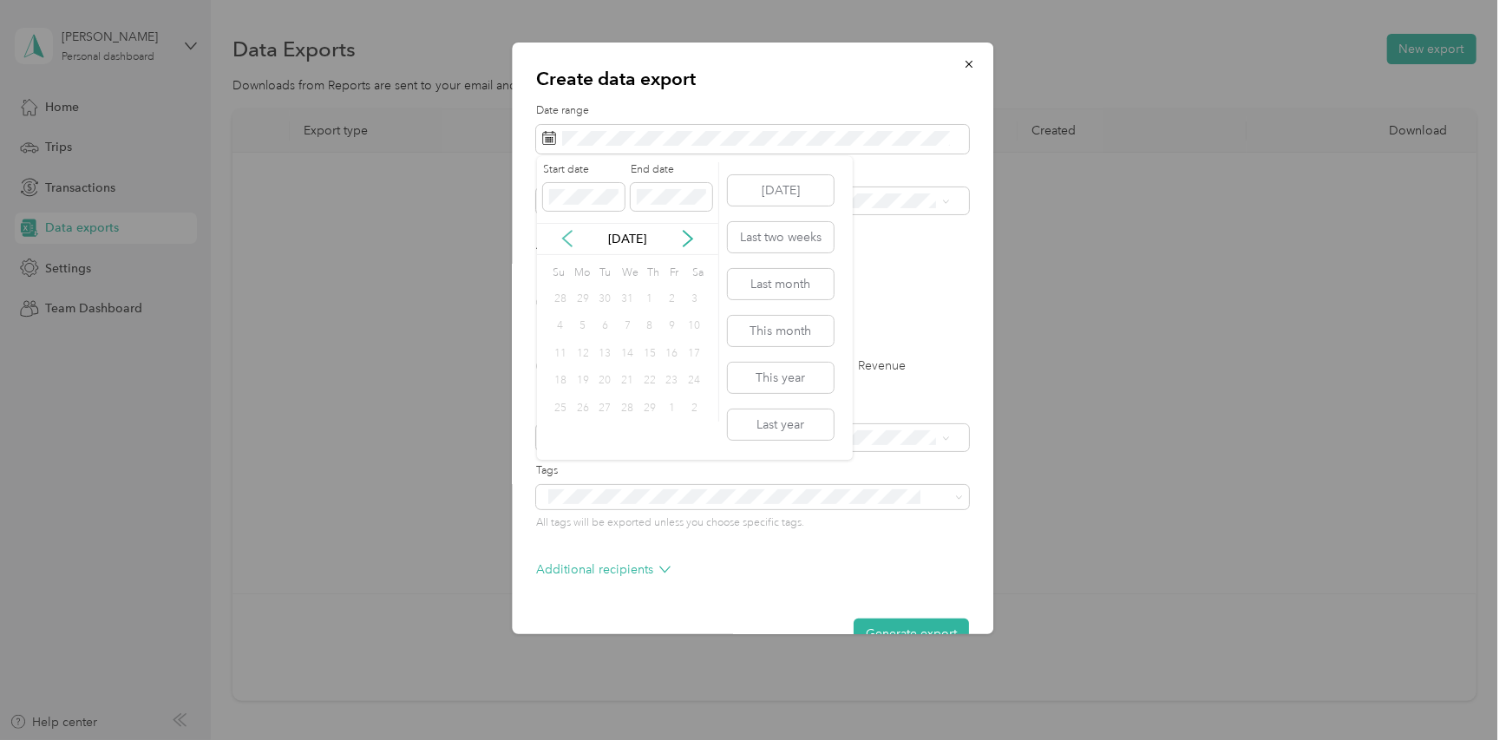
click at [567, 241] on icon at bounding box center [566, 238] width 17 height 17
click at [683, 240] on icon at bounding box center [687, 238] width 17 height 17
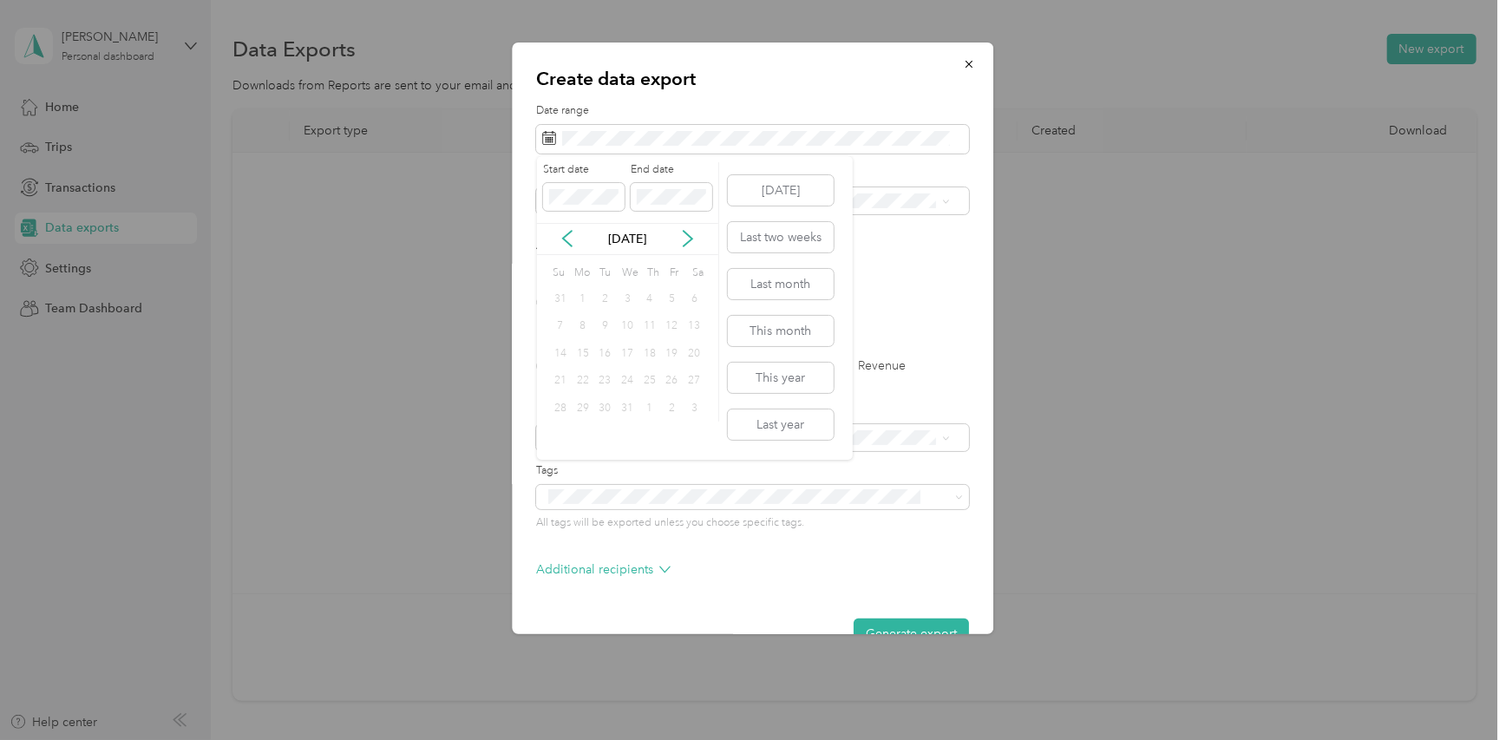
click at [581, 301] on div "1" at bounding box center [583, 299] width 23 height 22
click at [680, 243] on icon at bounding box center [687, 238] width 17 height 17
click at [590, 206] on span at bounding box center [584, 197] width 82 height 28
click at [784, 425] on button "Last year" at bounding box center [781, 424] width 106 height 30
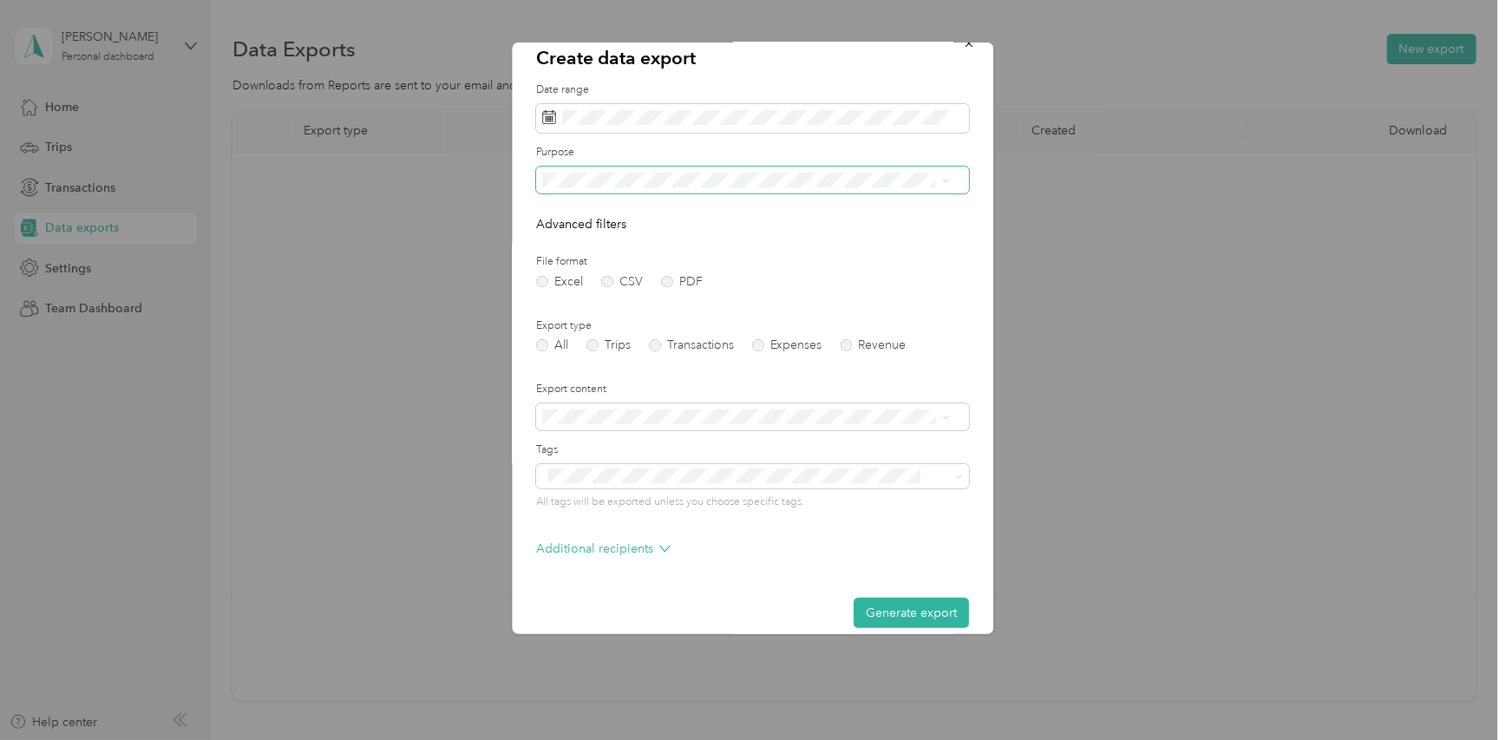
scroll to position [39, 0]
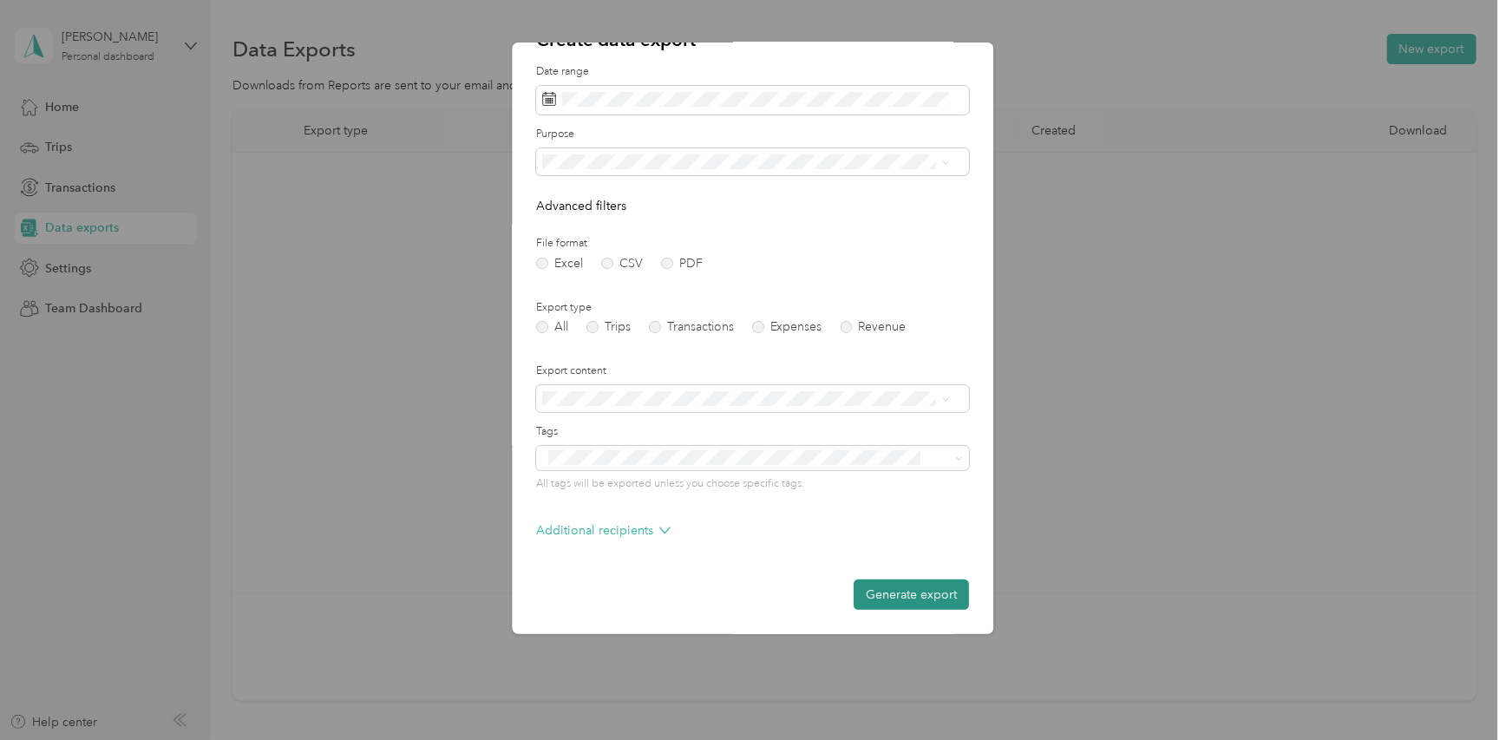
click at [878, 600] on button "Generate export" at bounding box center [911, 594] width 115 height 30
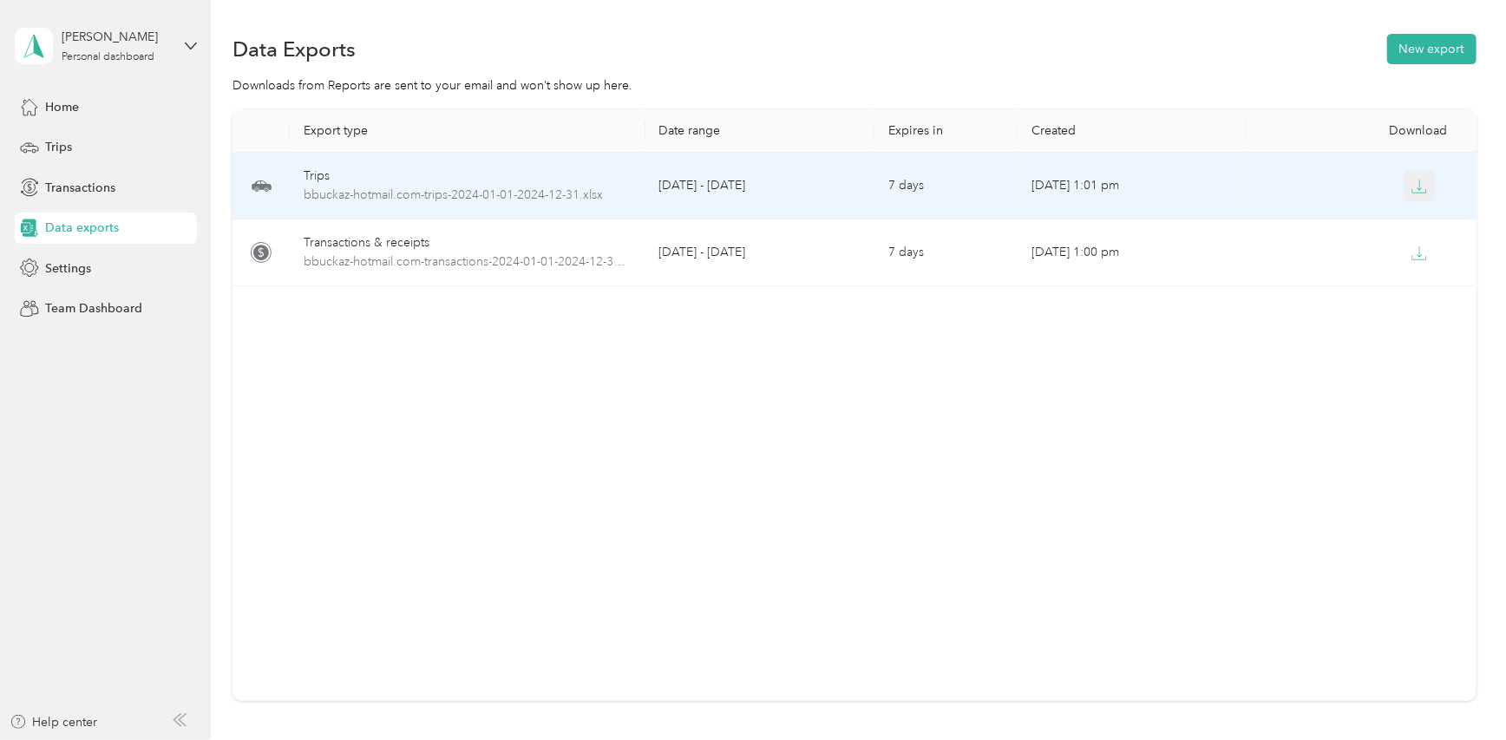
click at [1416, 190] on icon "button" at bounding box center [1419, 187] width 16 height 16
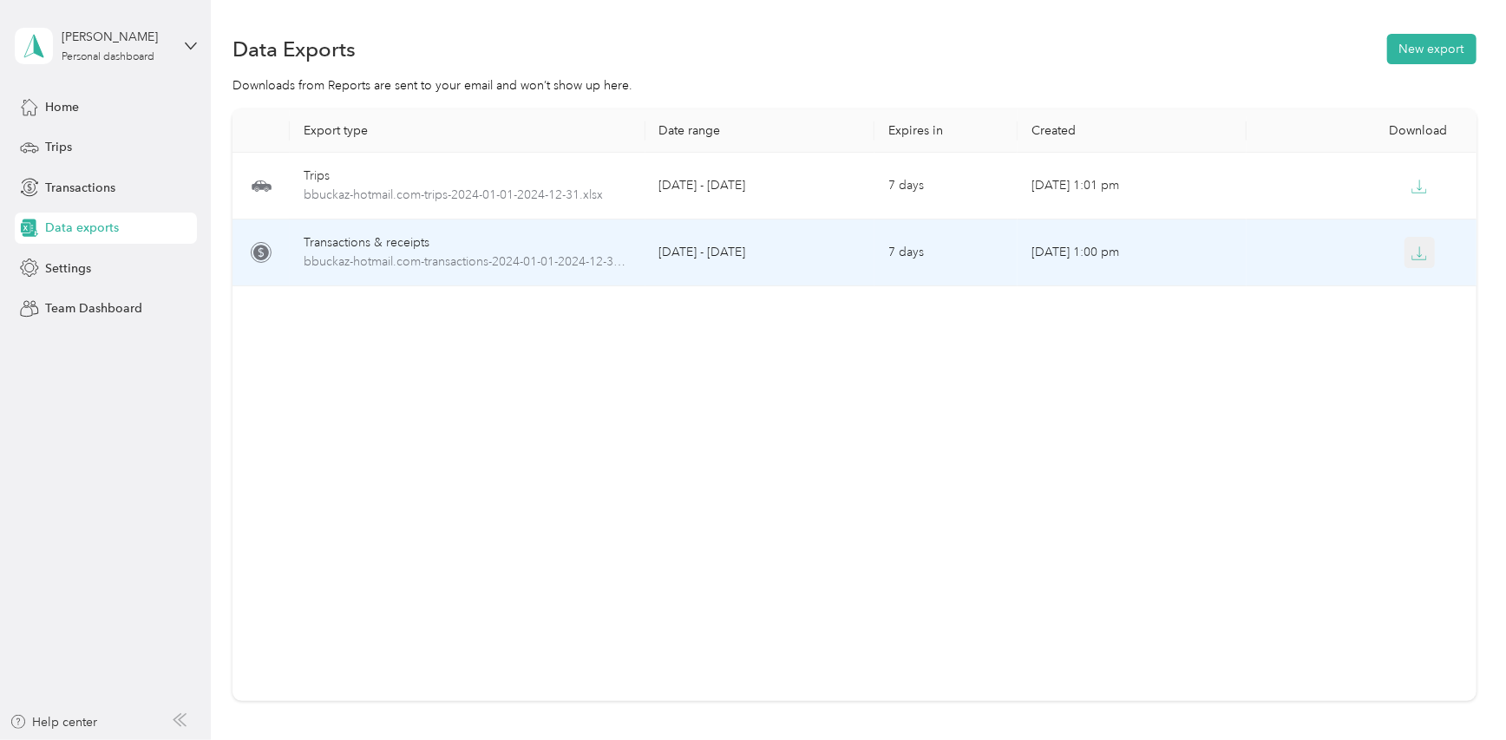
click at [1414, 260] on icon "button" at bounding box center [1419, 253] width 16 height 16
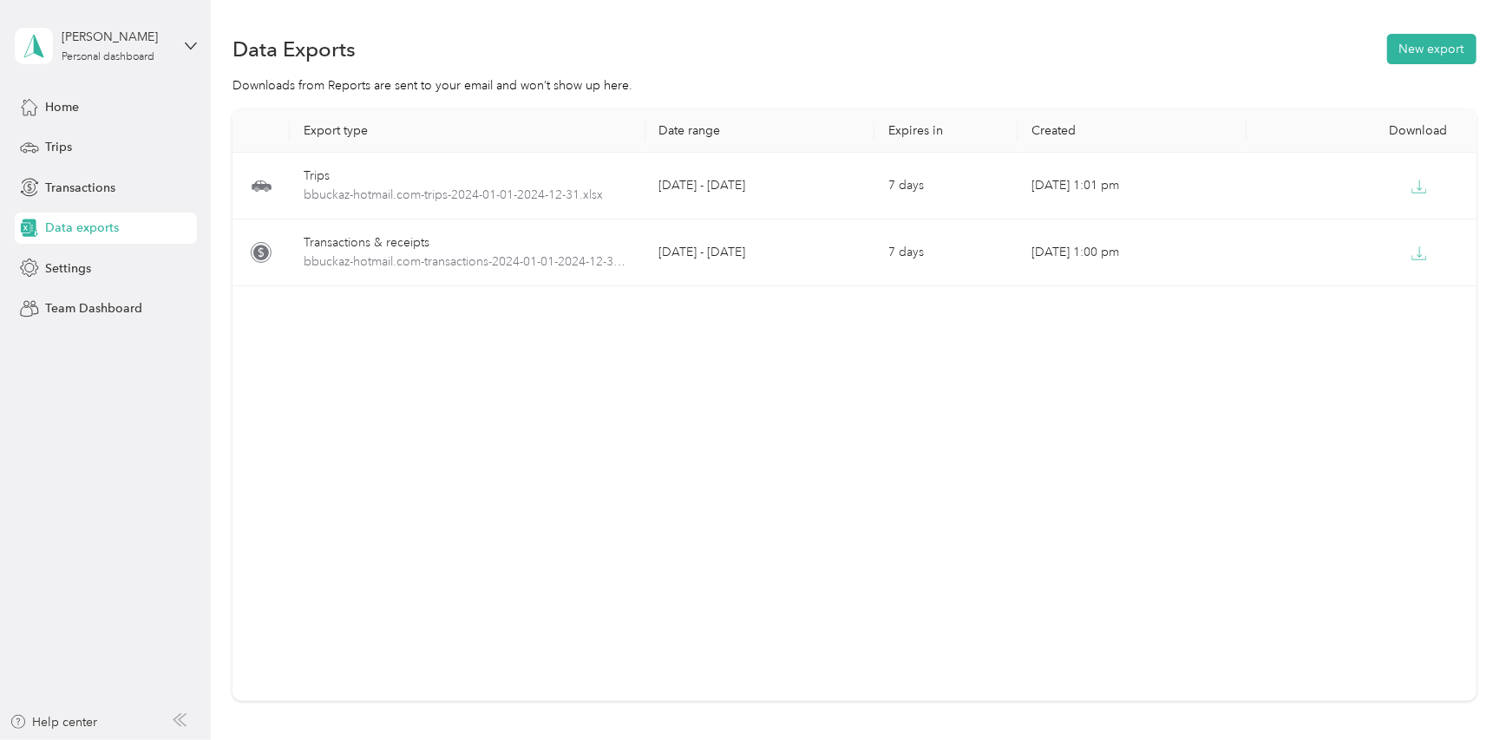
drag, startPoint x: 56, startPoint y: 109, endPoint x: 72, endPoint y: 123, distance: 21.5
click at [56, 109] on span "Home" at bounding box center [62, 107] width 34 height 18
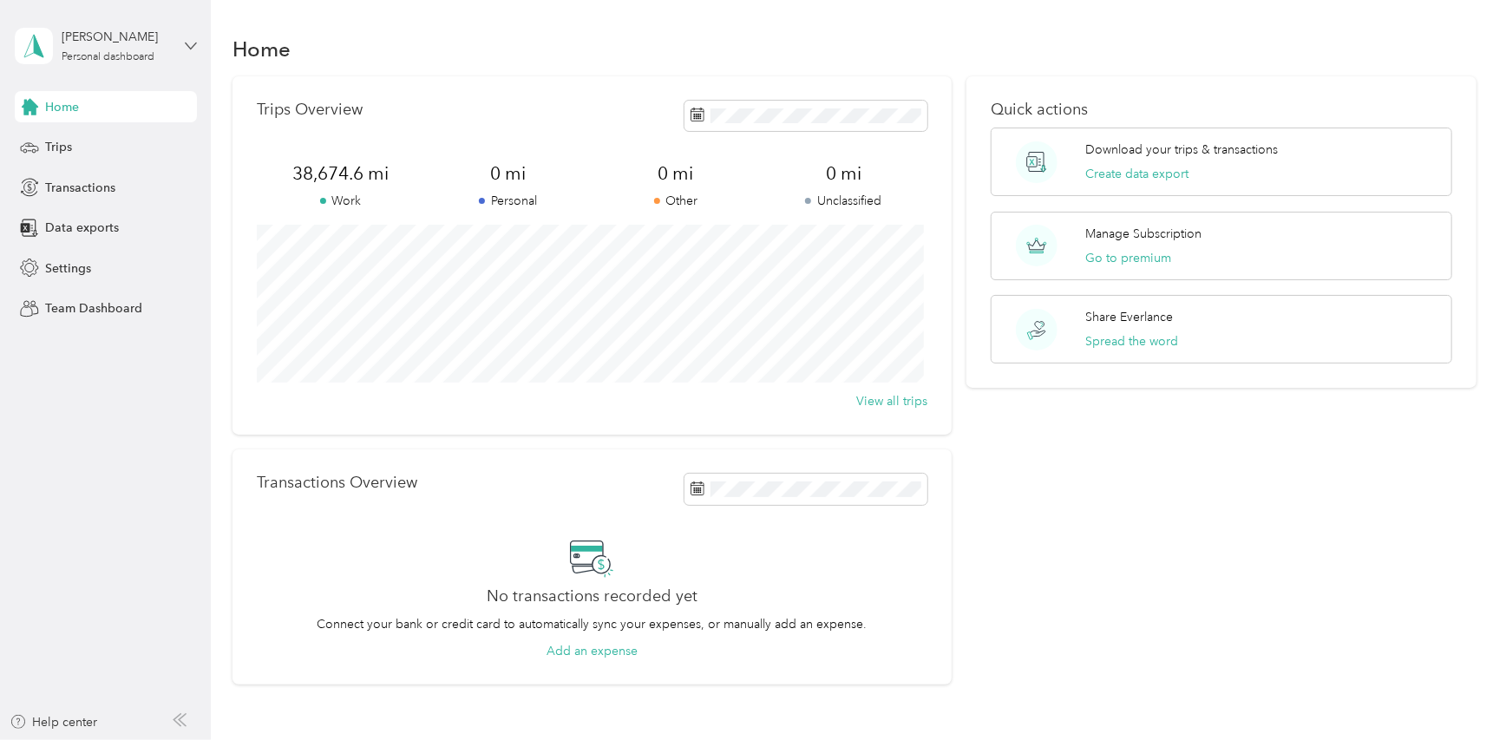
click at [189, 46] on icon at bounding box center [191, 46] width 12 height 12
click at [119, 144] on div "Log out" at bounding box center [197, 142] width 341 height 30
